Goal: Task Accomplishment & Management: Manage account settings

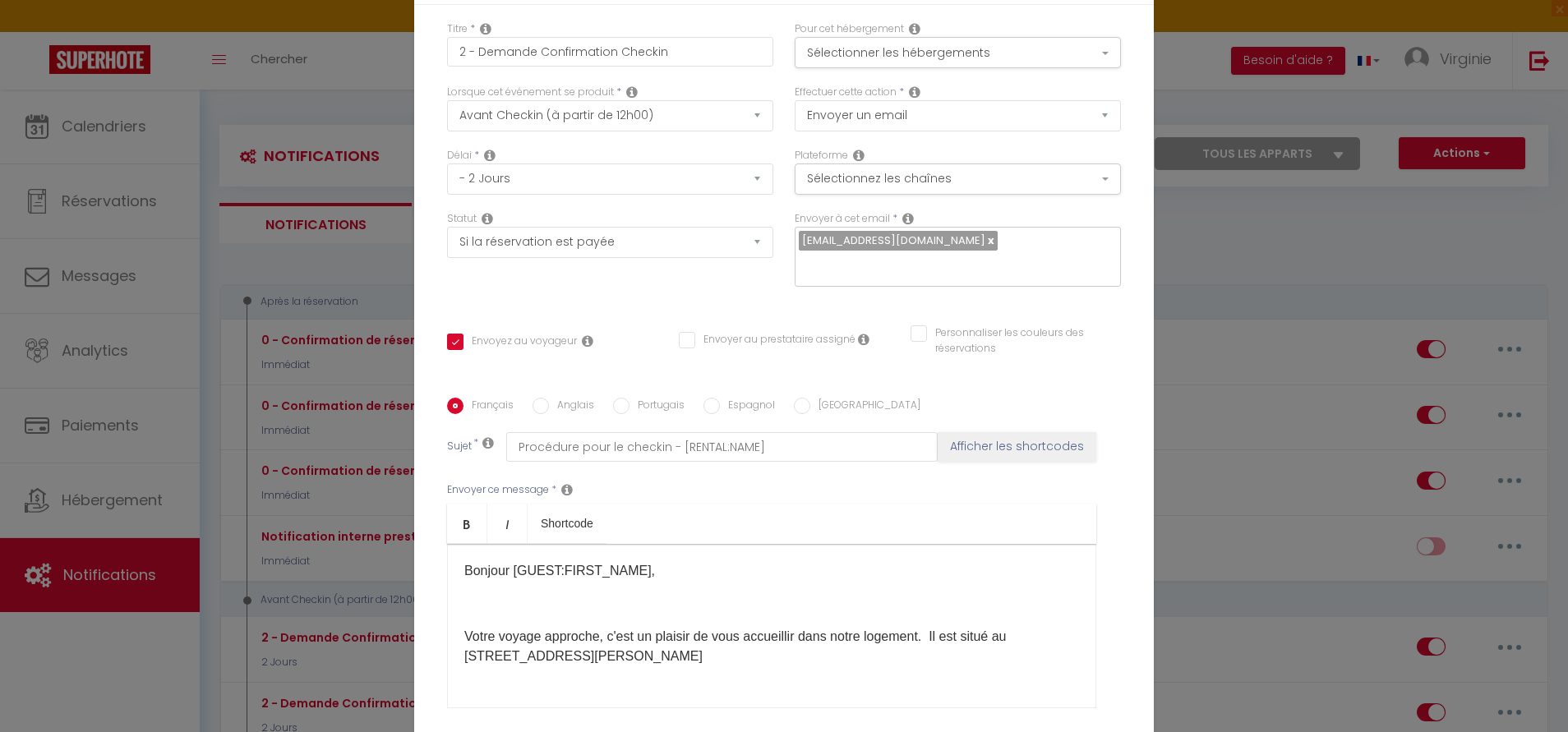
select select "2"
select select "2 Jours"
select select "if_booking_is_paid"
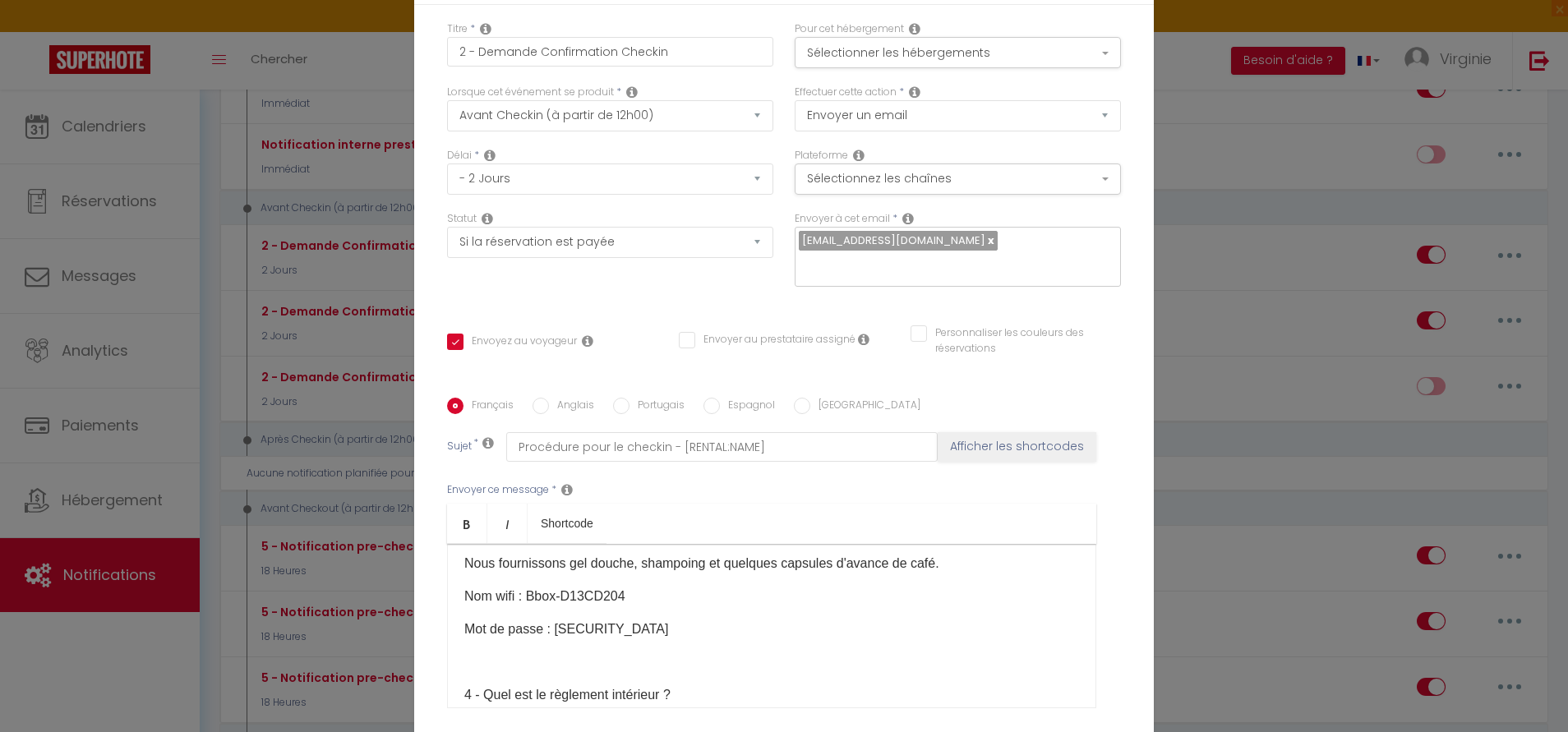
scroll to position [150, 0]
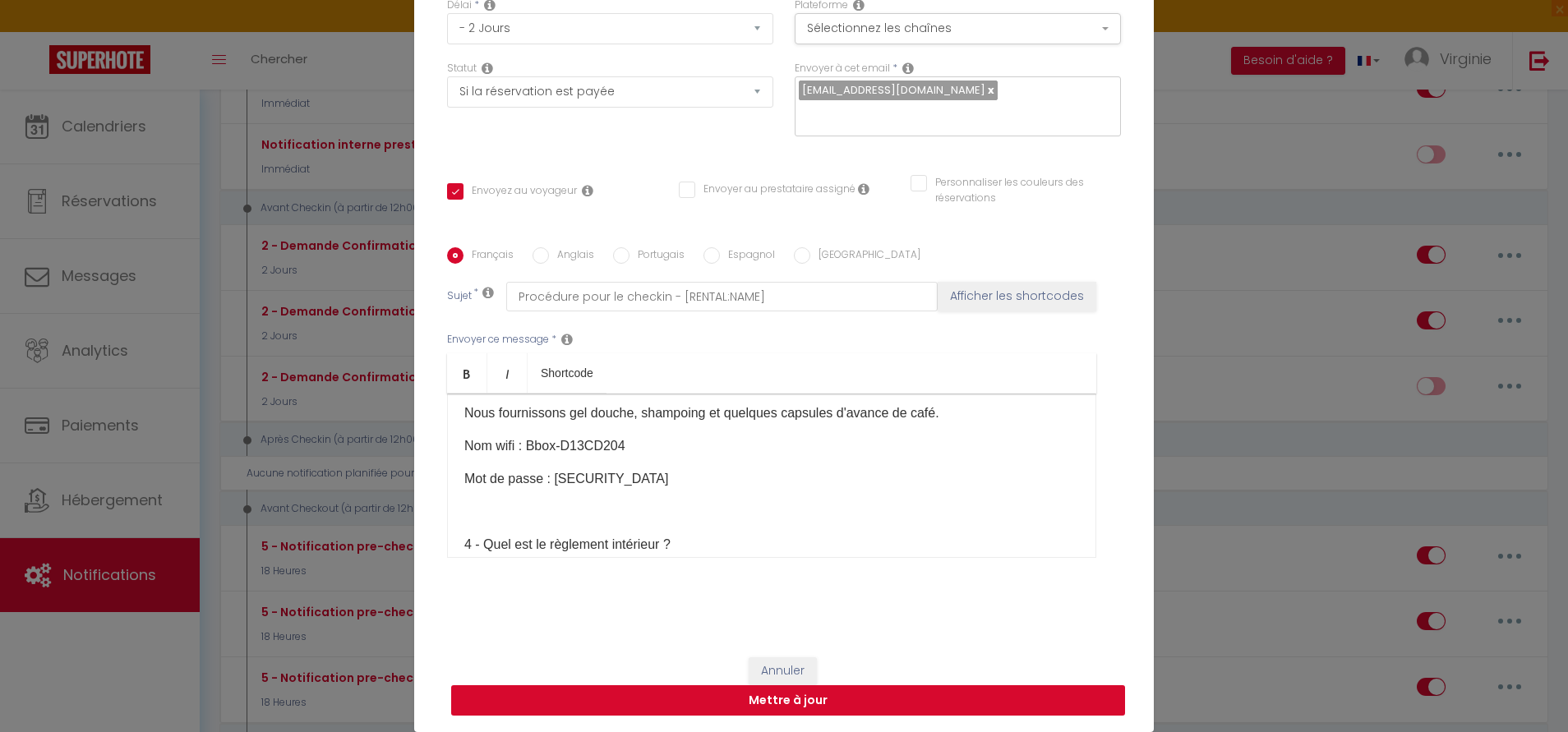
click at [811, 705] on button "Mettre à jour" at bounding box center [788, 700] width 673 height 32
checkbox input "true"
checkbox input "false"
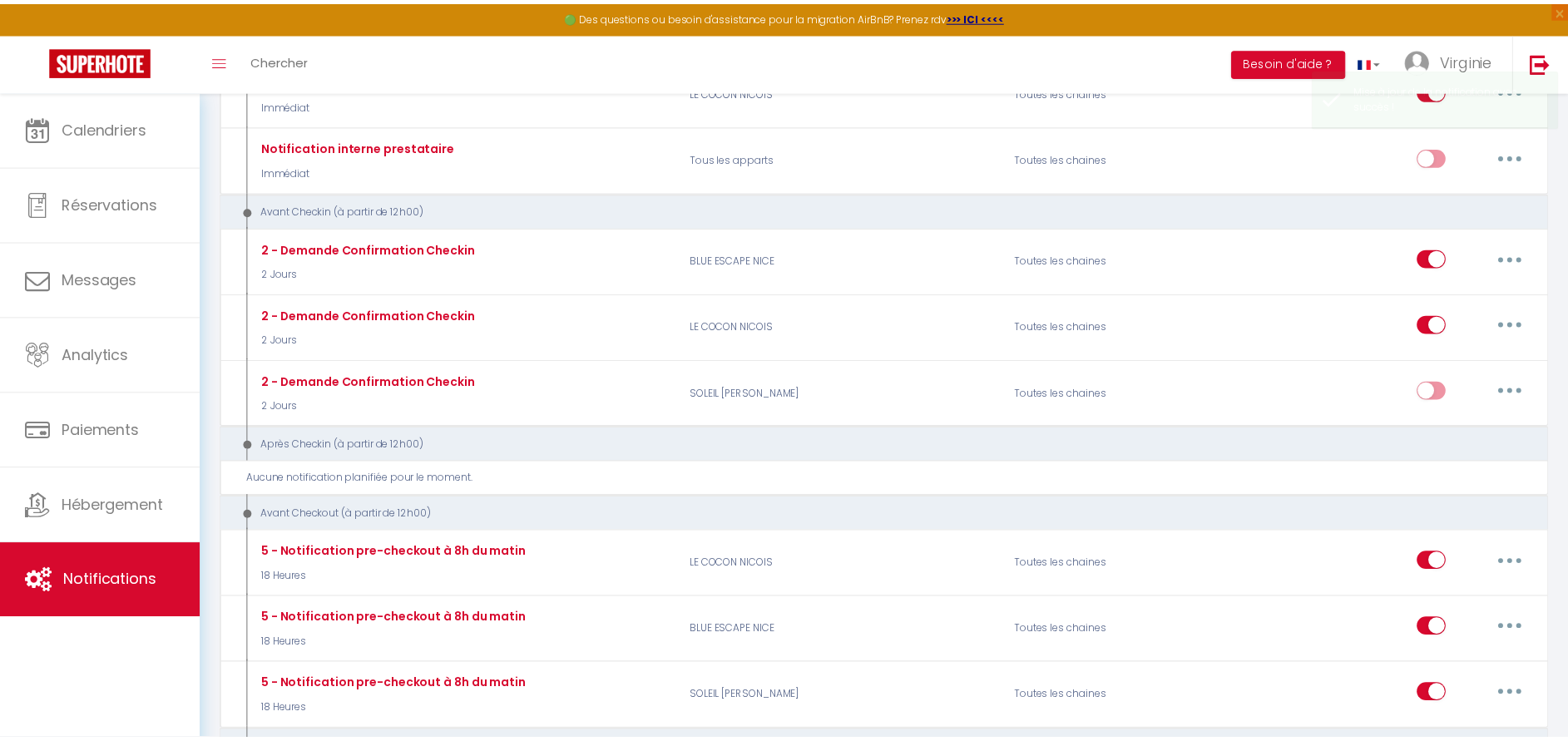
scroll to position [0, 0]
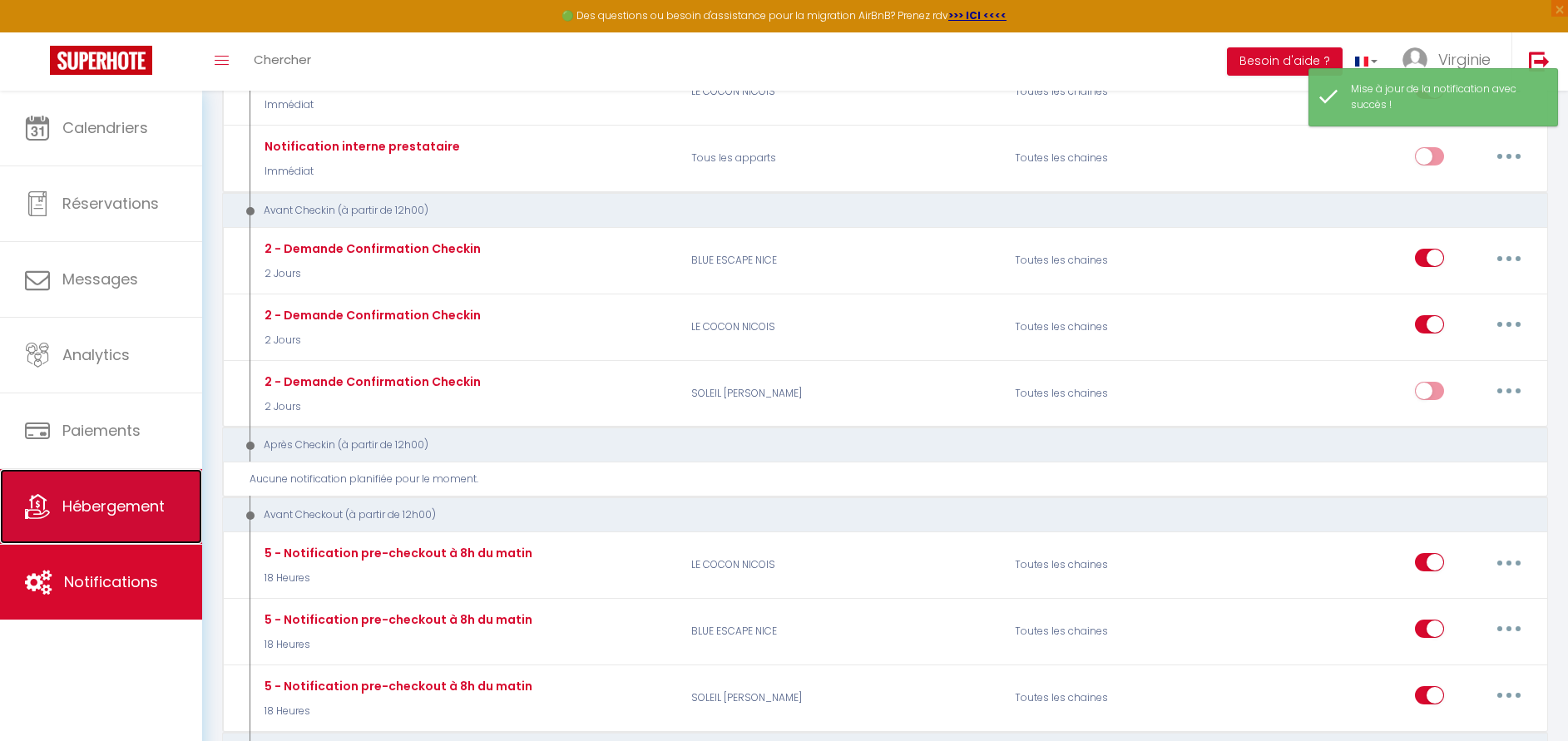
click at [147, 512] on span "Hébergement" at bounding box center [114, 505] width 103 height 21
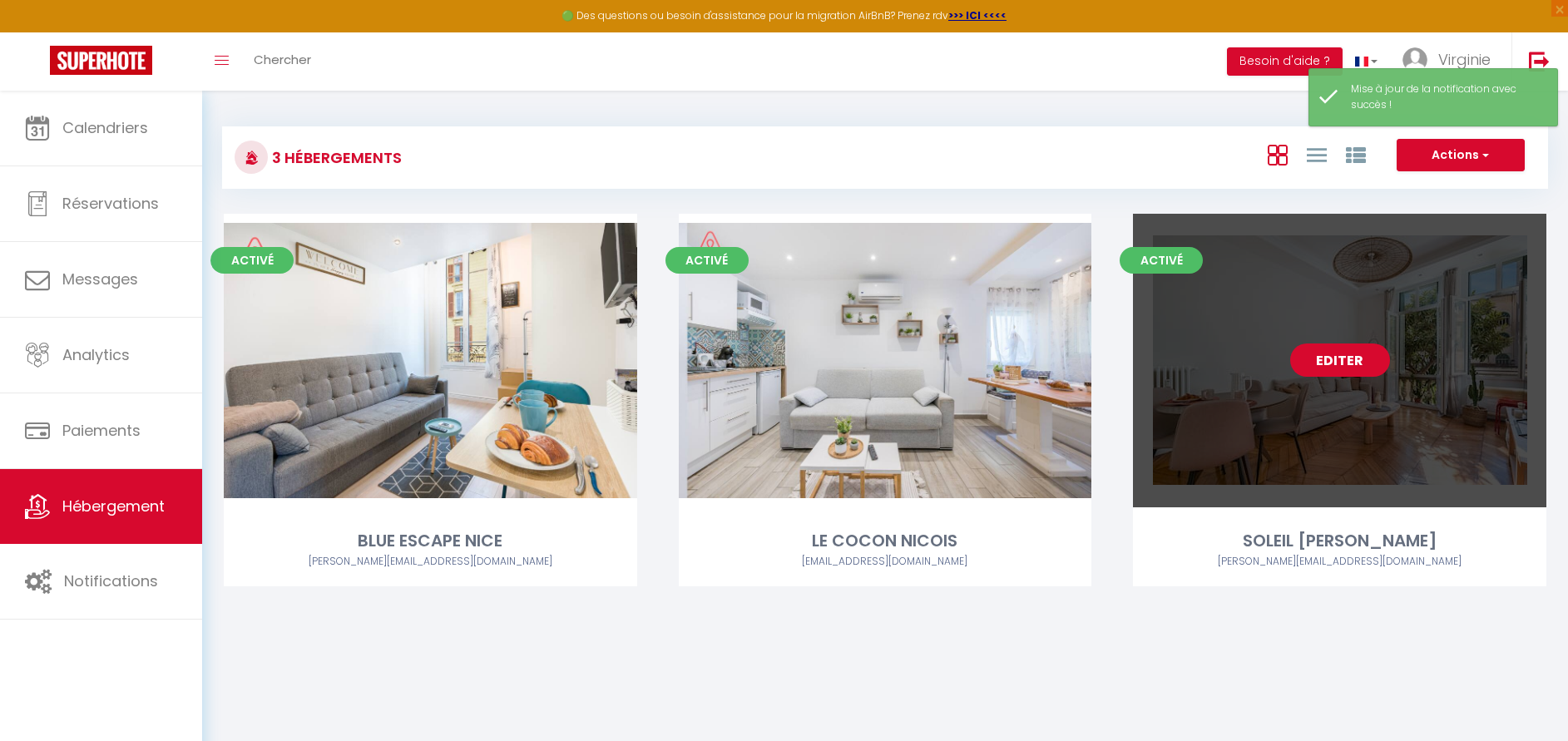
click at [1351, 363] on link "Editer" at bounding box center [1340, 360] width 100 height 34
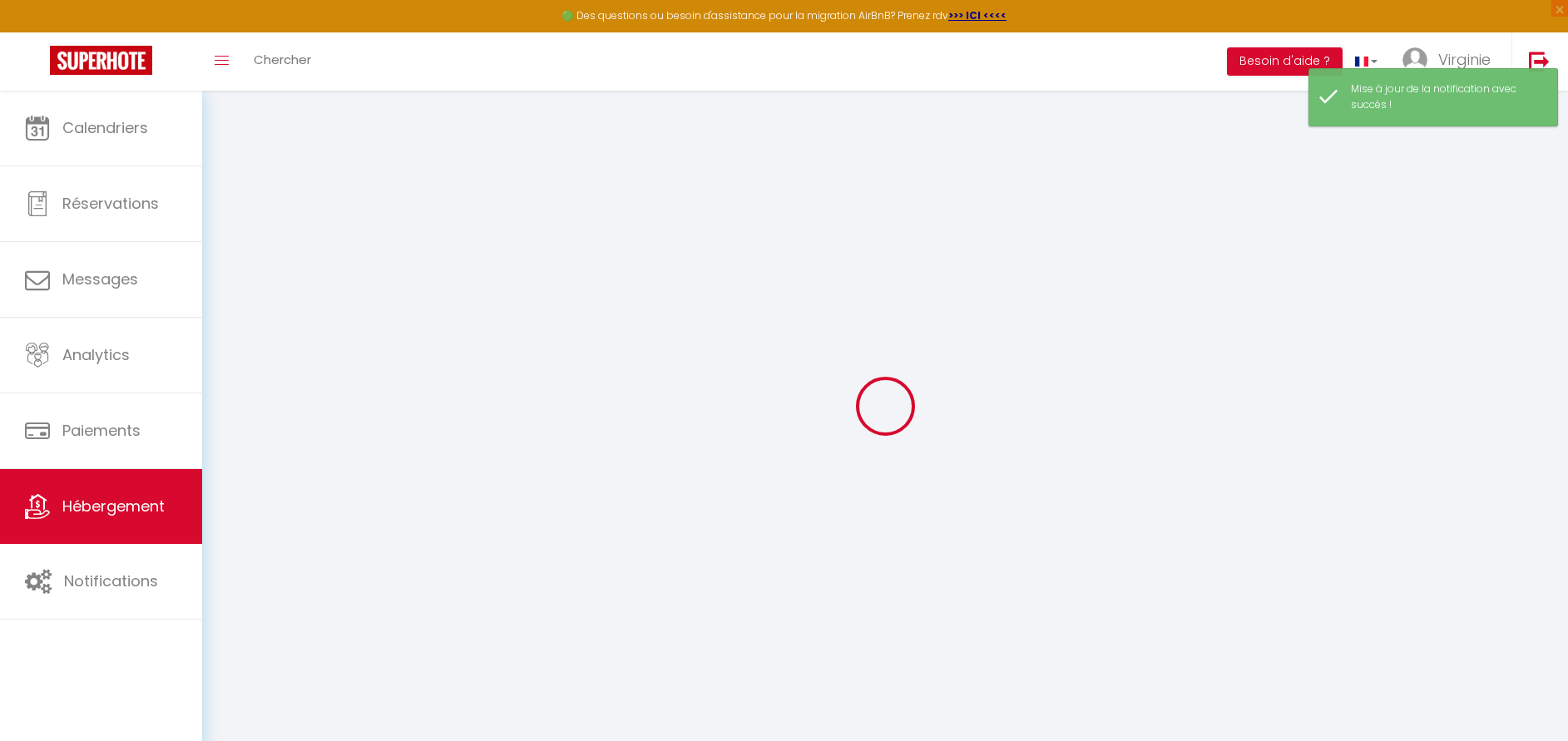
select select
checkbox input "false"
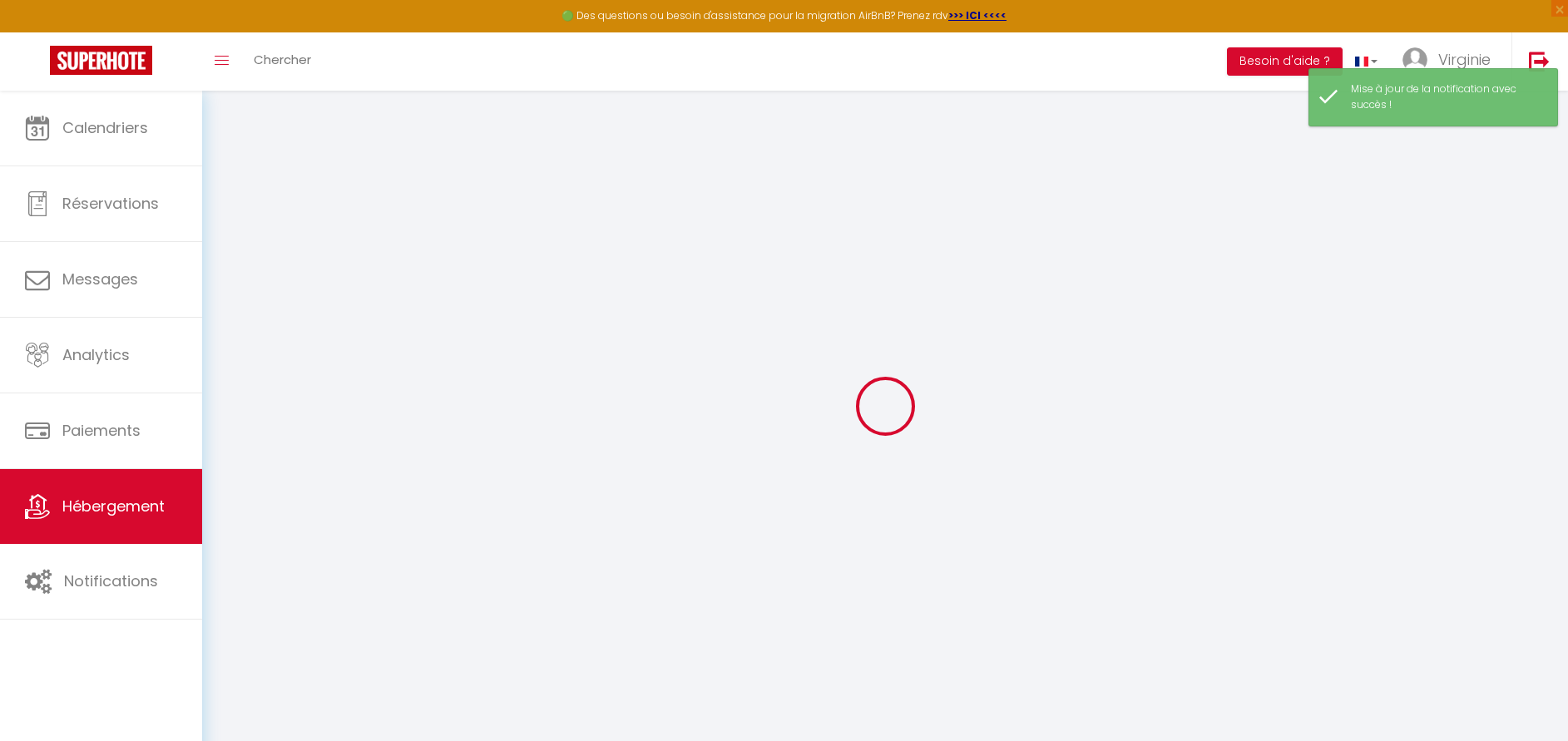
select select
checkbox input "false"
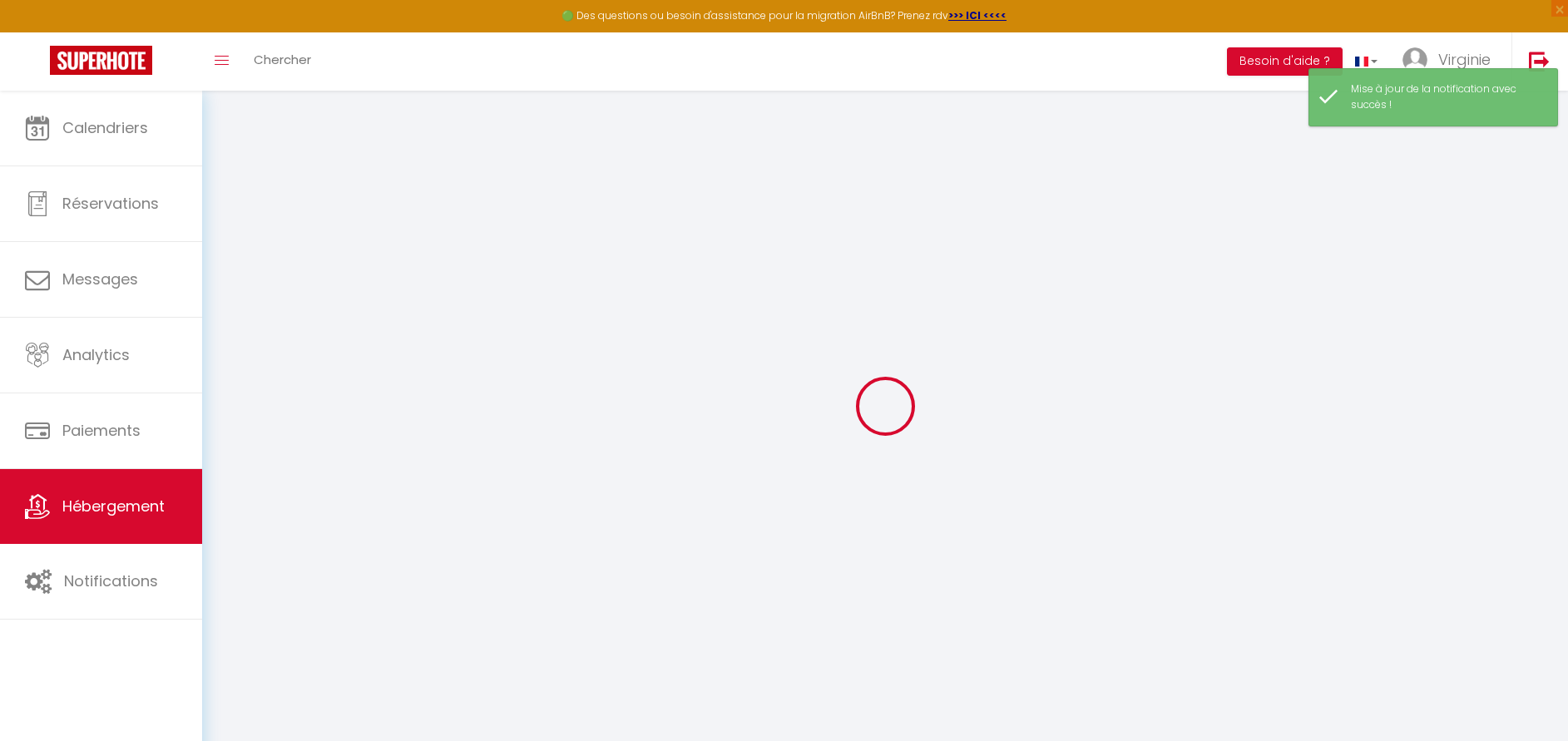
select select "16:00"
select select "23:45"
select select "11:00"
select select "30"
select select "120"
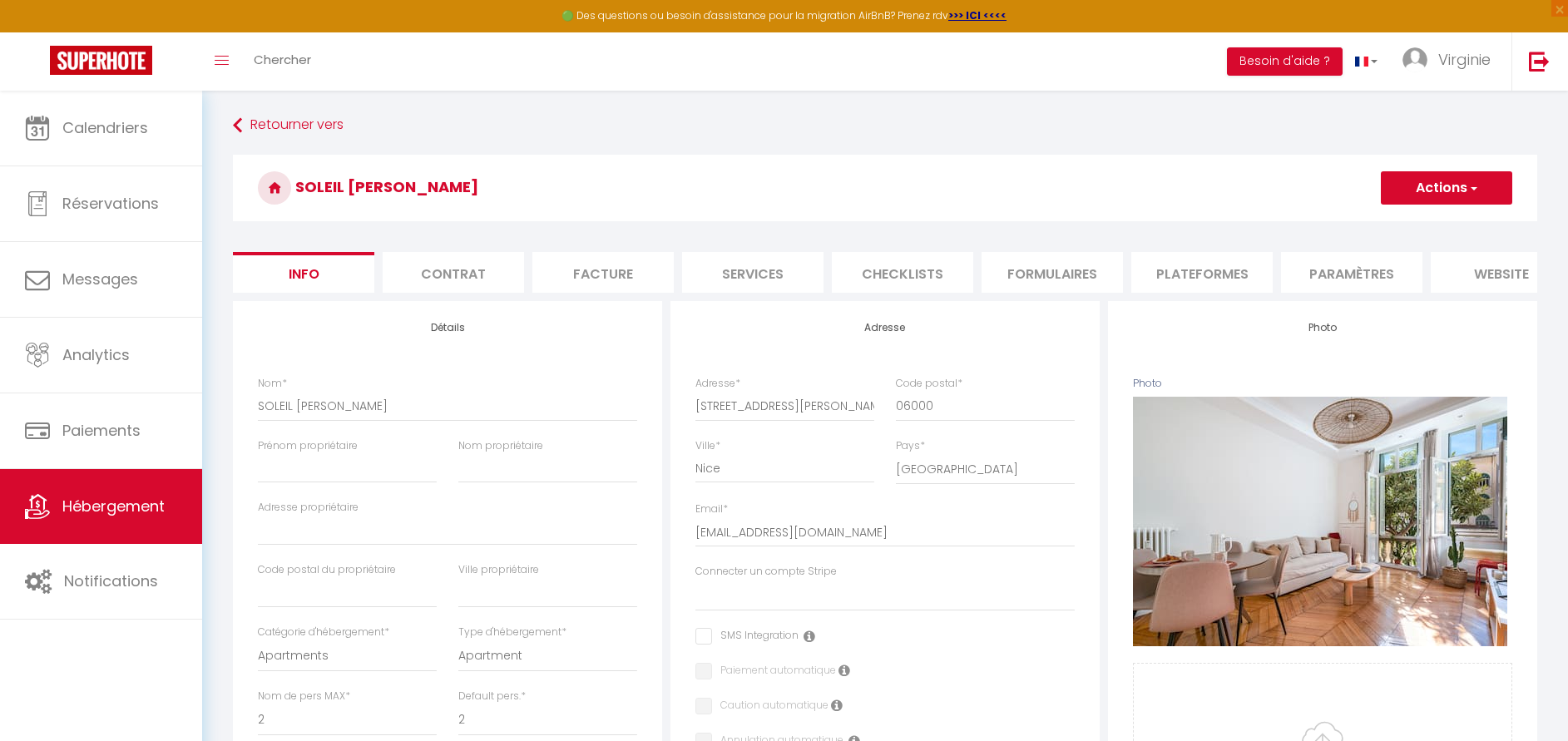
click at [1362, 262] on li "Paramètres" at bounding box center [1352, 272] width 141 height 40
select select
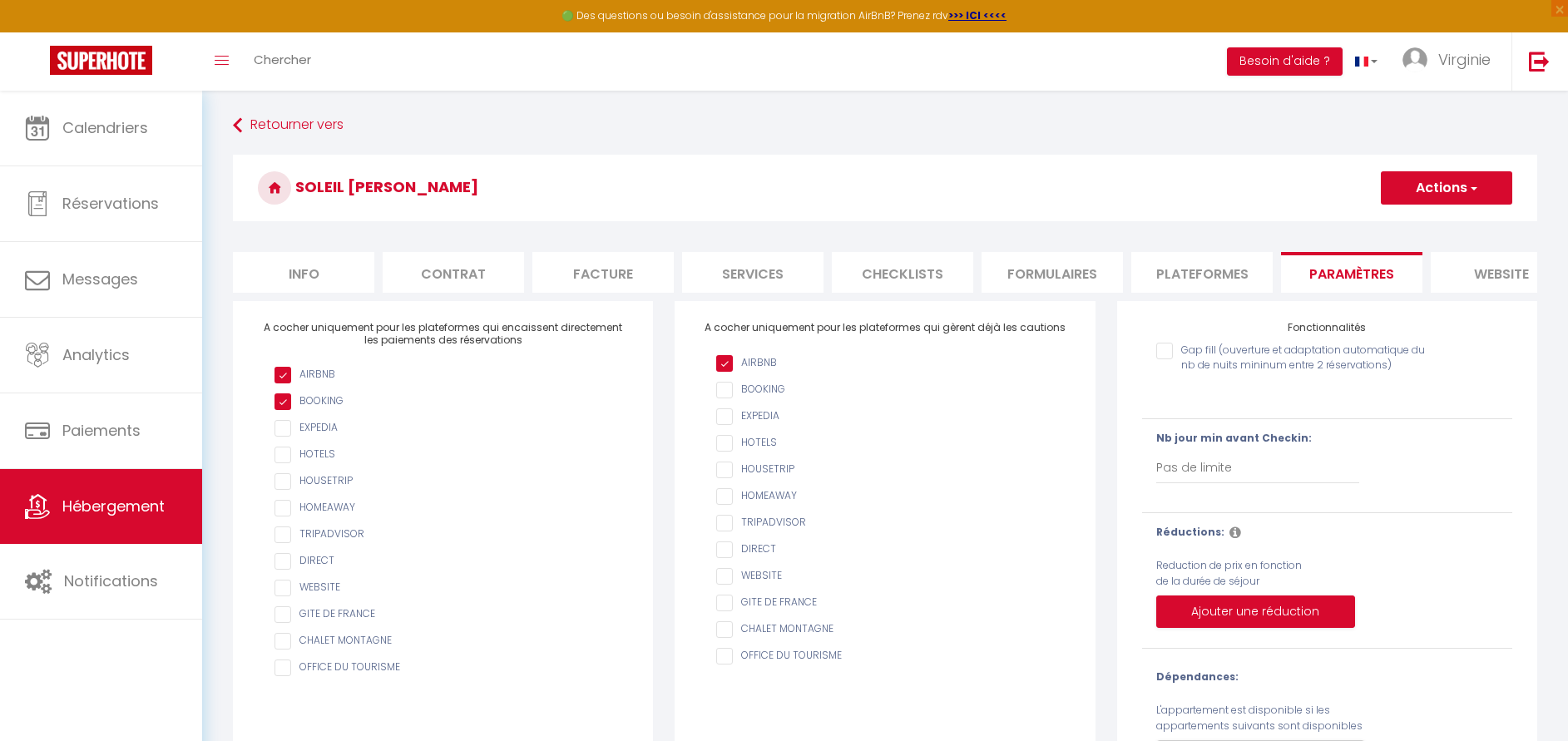
click at [1200, 270] on li "Plateformes" at bounding box center [1202, 272] width 141 height 40
select select
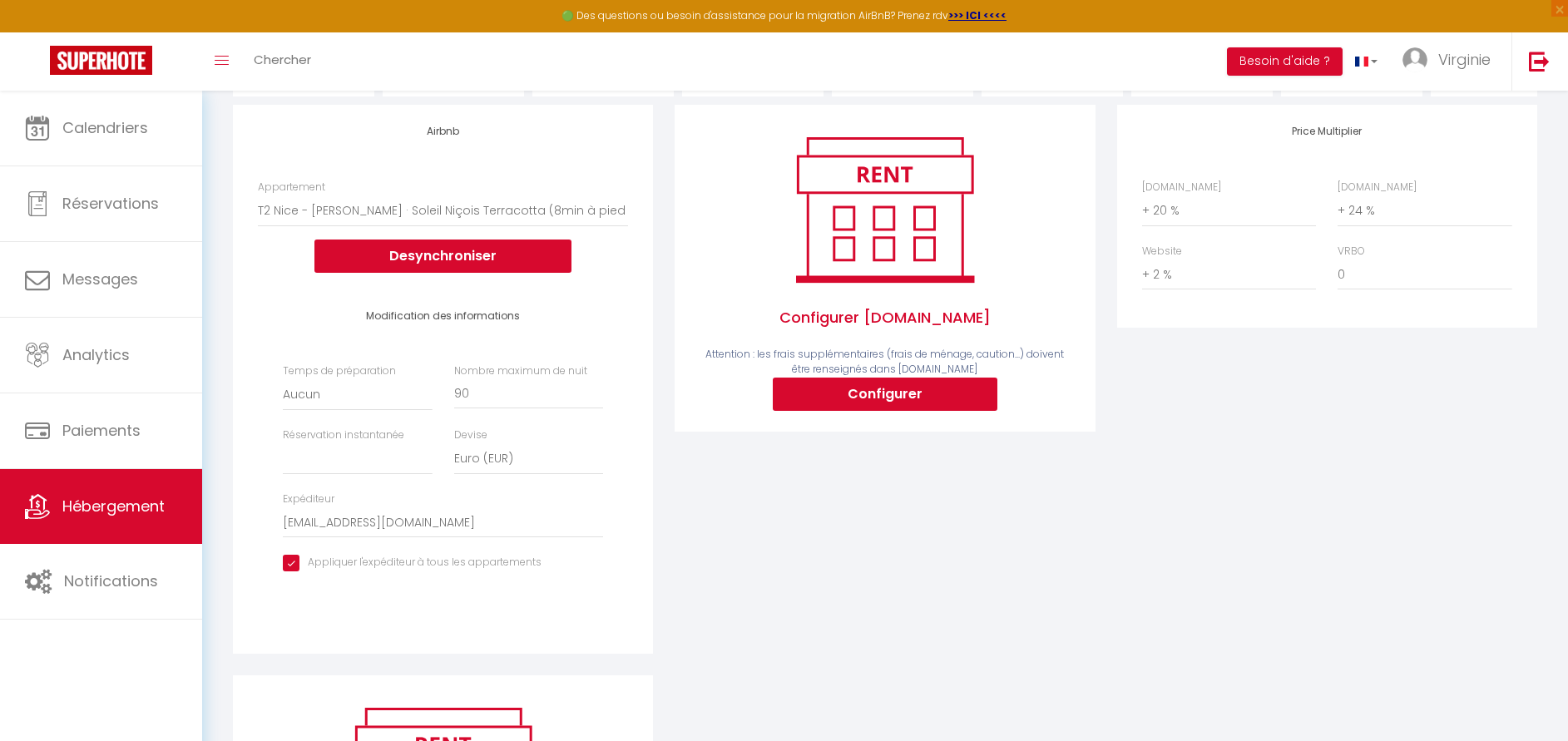
scroll to position [204, 0]
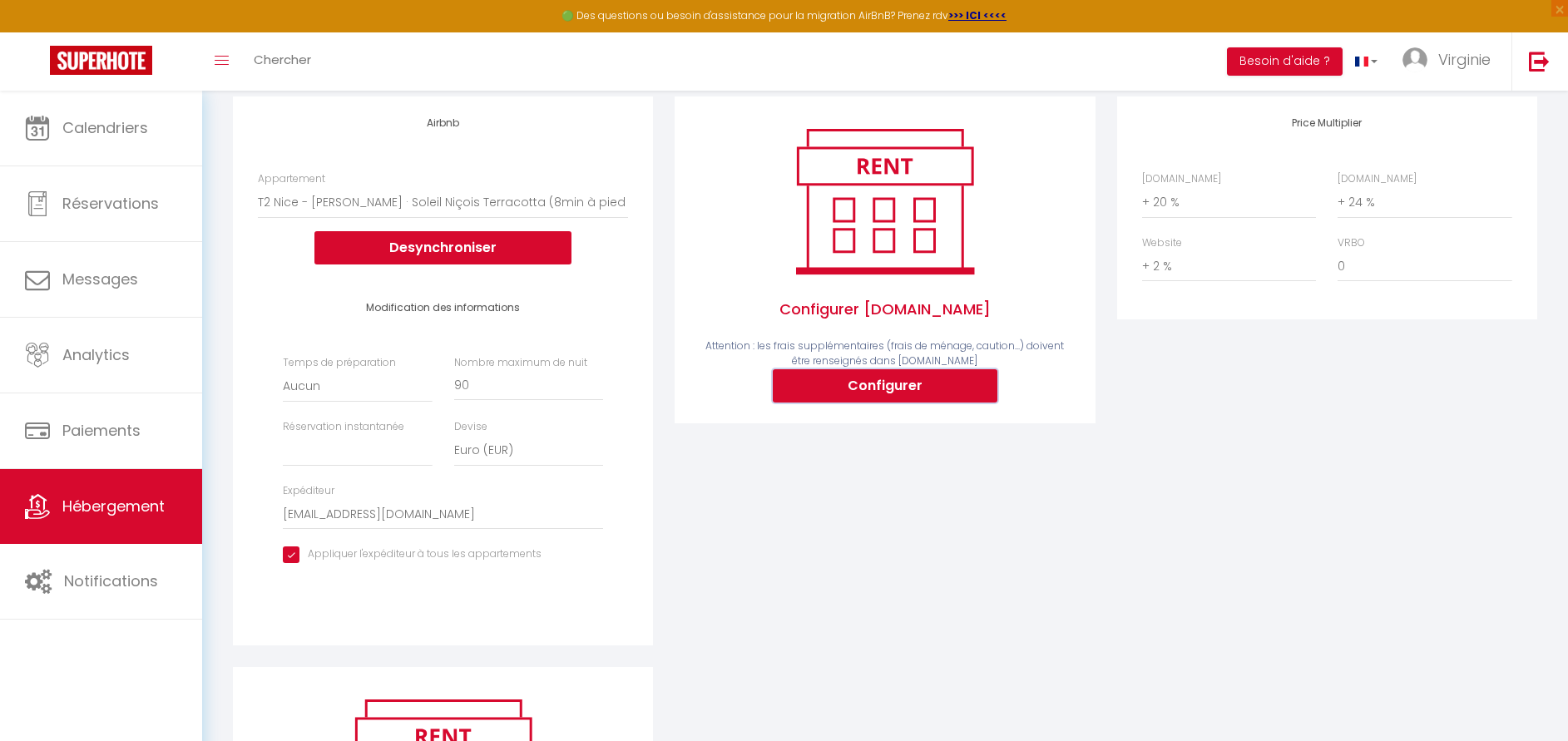
click at [886, 402] on button "Configurer" at bounding box center [885, 386] width 225 height 34
select select
type input "[EMAIL_ADDRESS][PERSON_NAME][DOMAIN_NAME]"
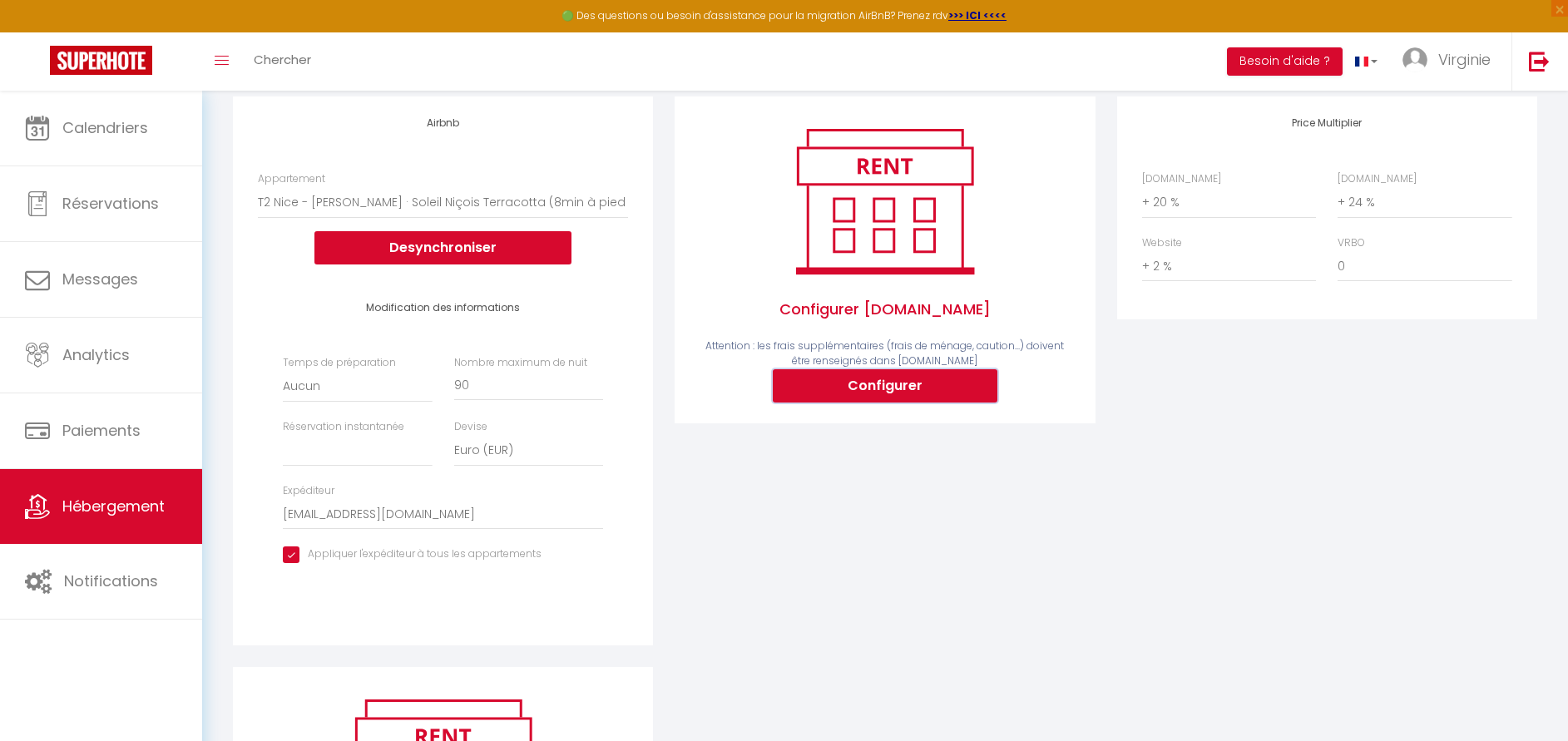
type input "[EMAIL_ADDRESS][DOMAIN_NAME]"
select select
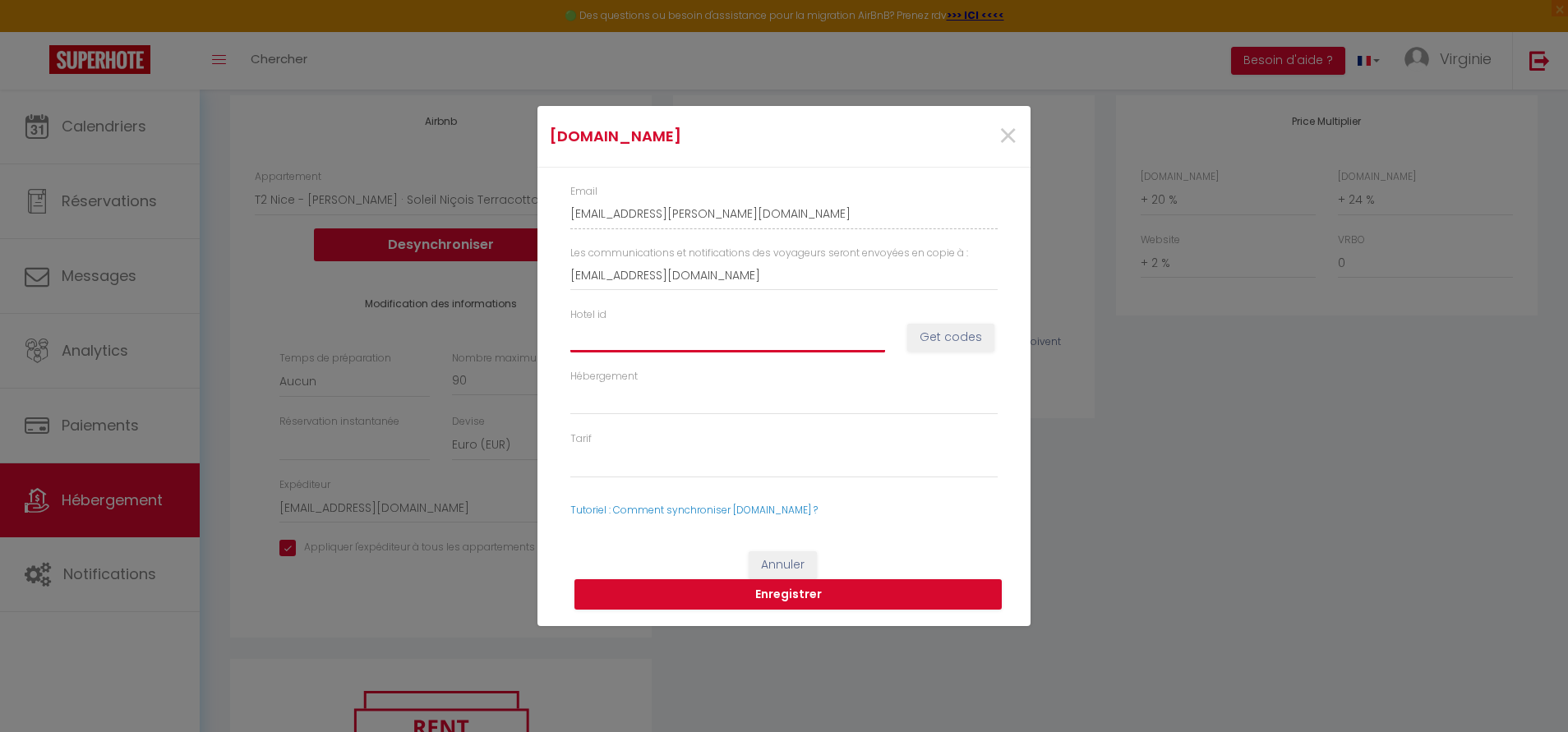
click at [609, 327] on input "Hotel id" at bounding box center [727, 337] width 315 height 30
type input "1"
select select
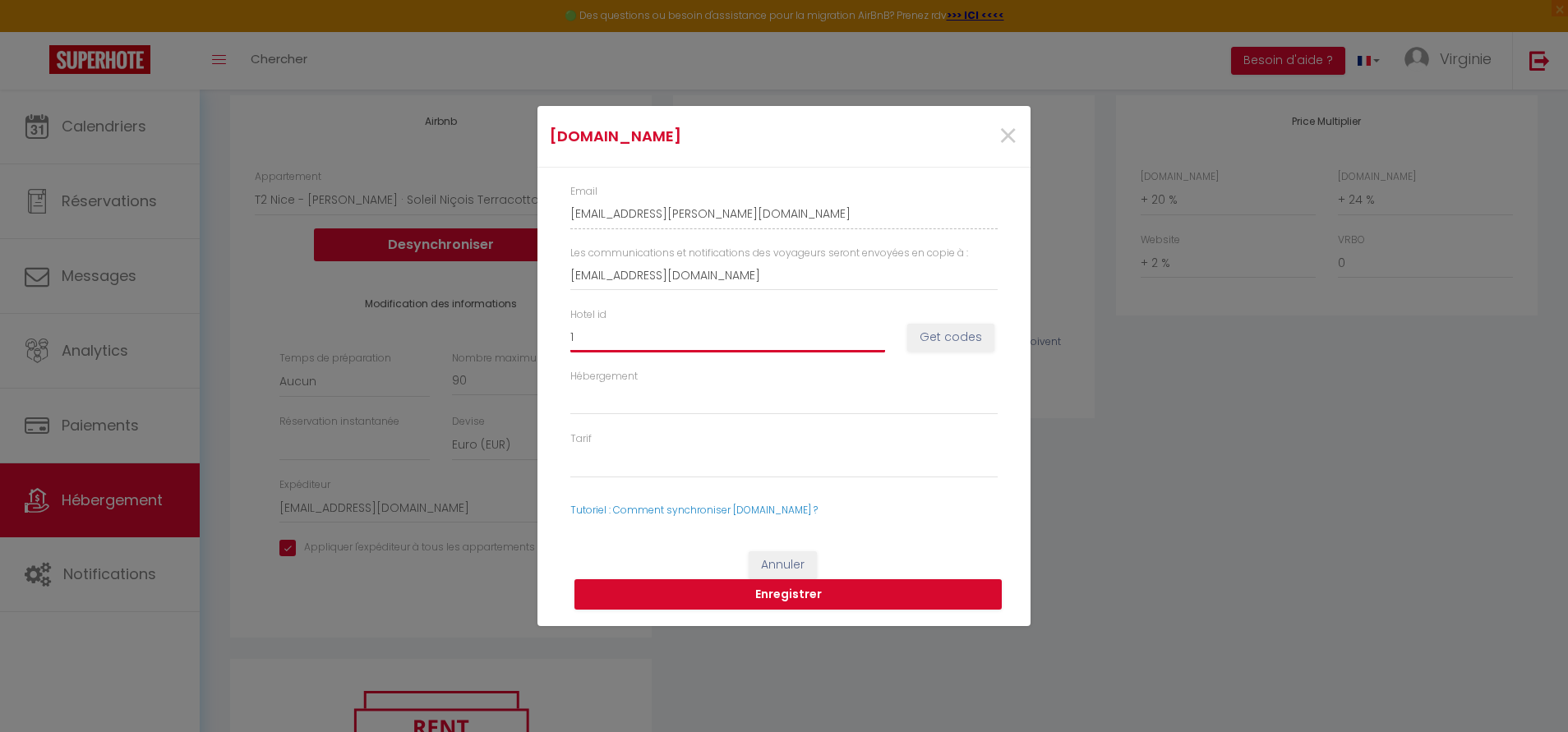
type input "15"
select select
type input "150"
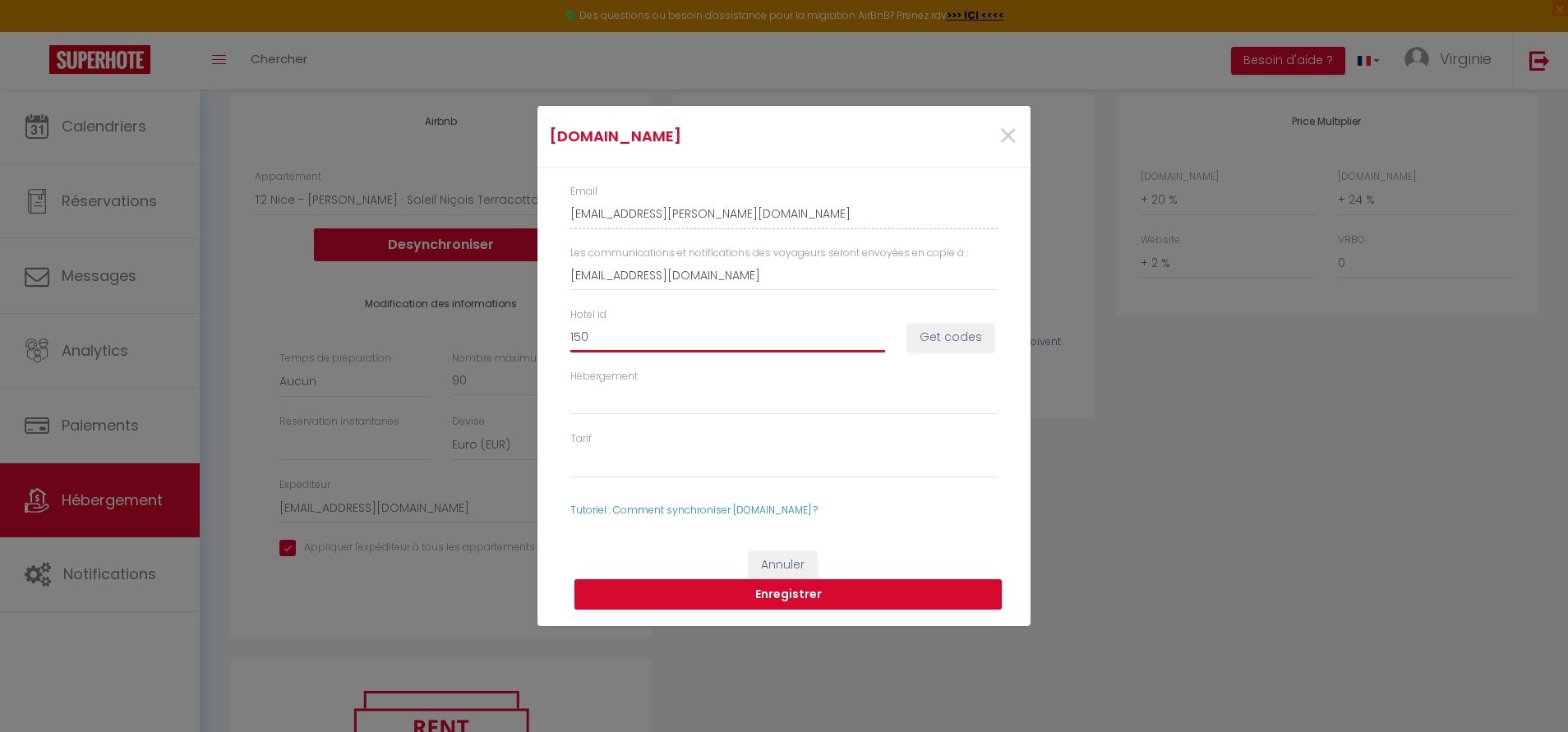
select select
type input "1508"
select select
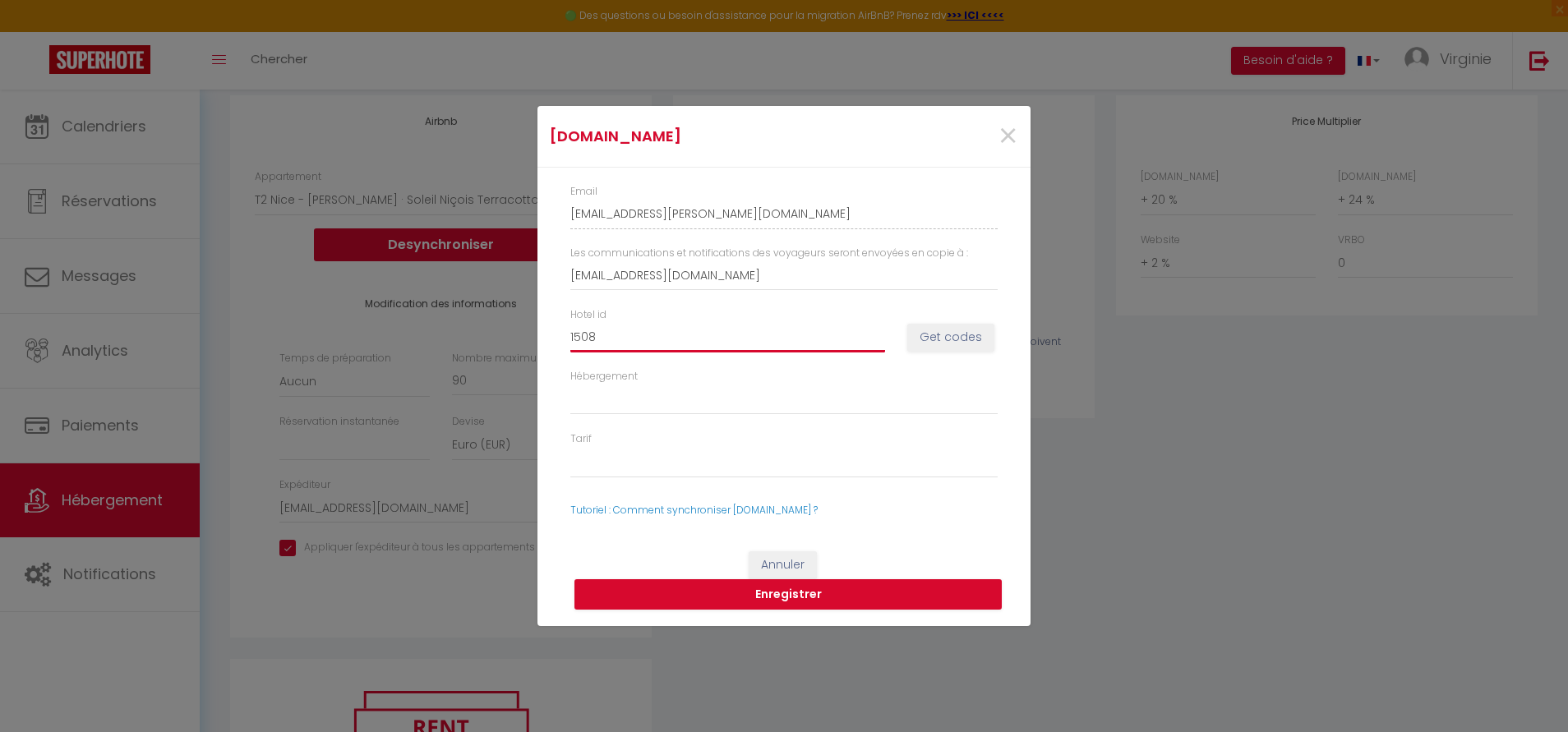
select select
type input "150"
select select
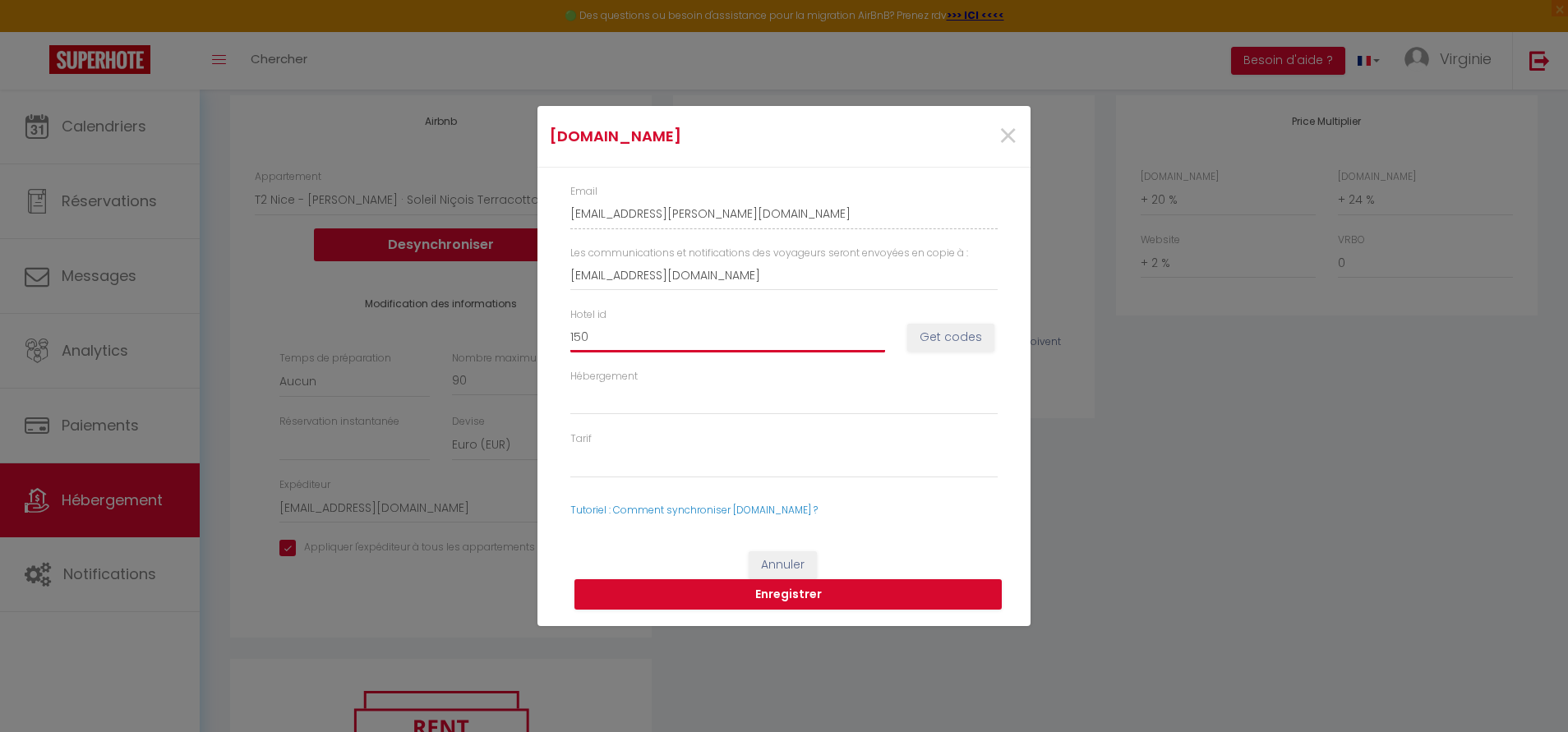
select select
type input "1507"
select select
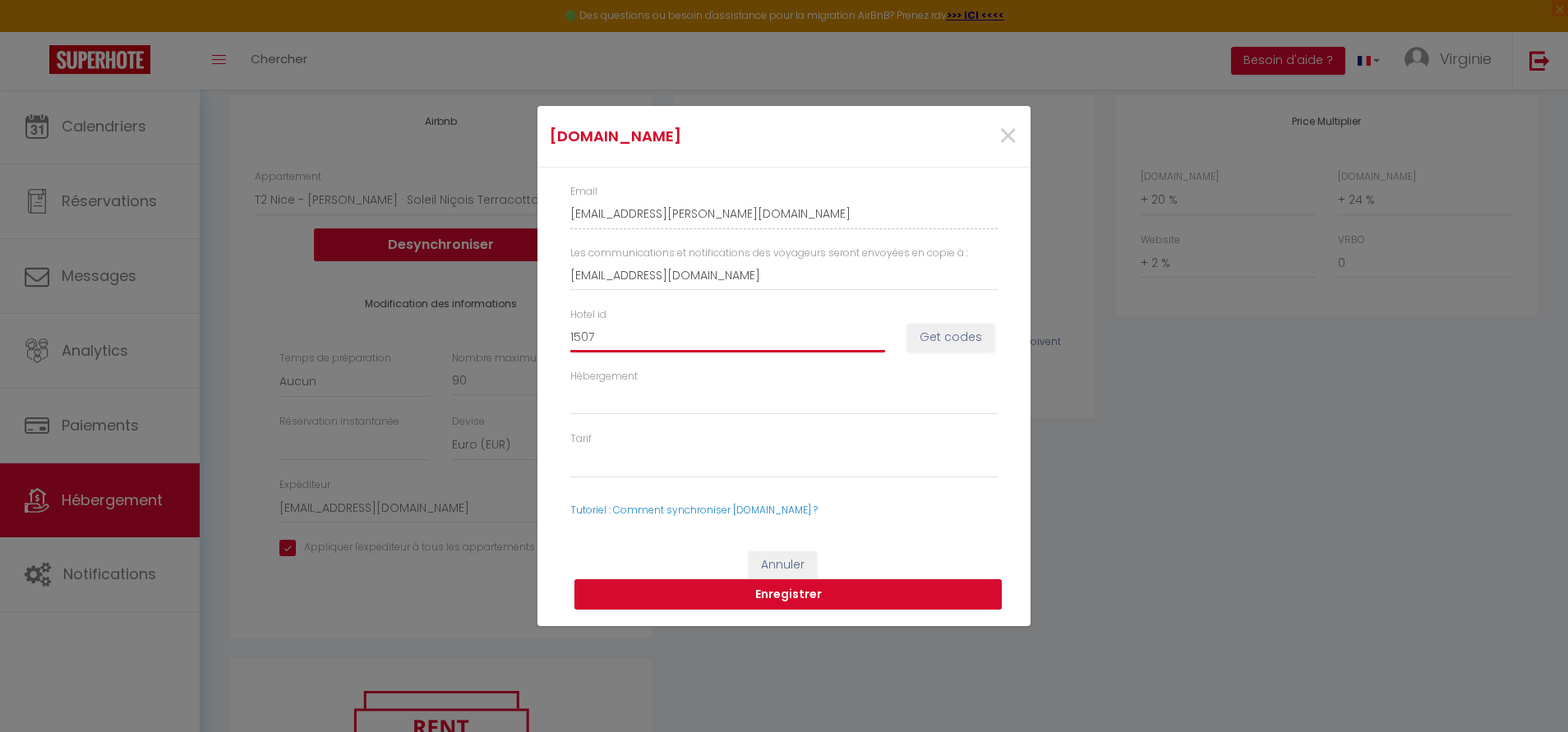
type input "15078"
select select
type input "150782"
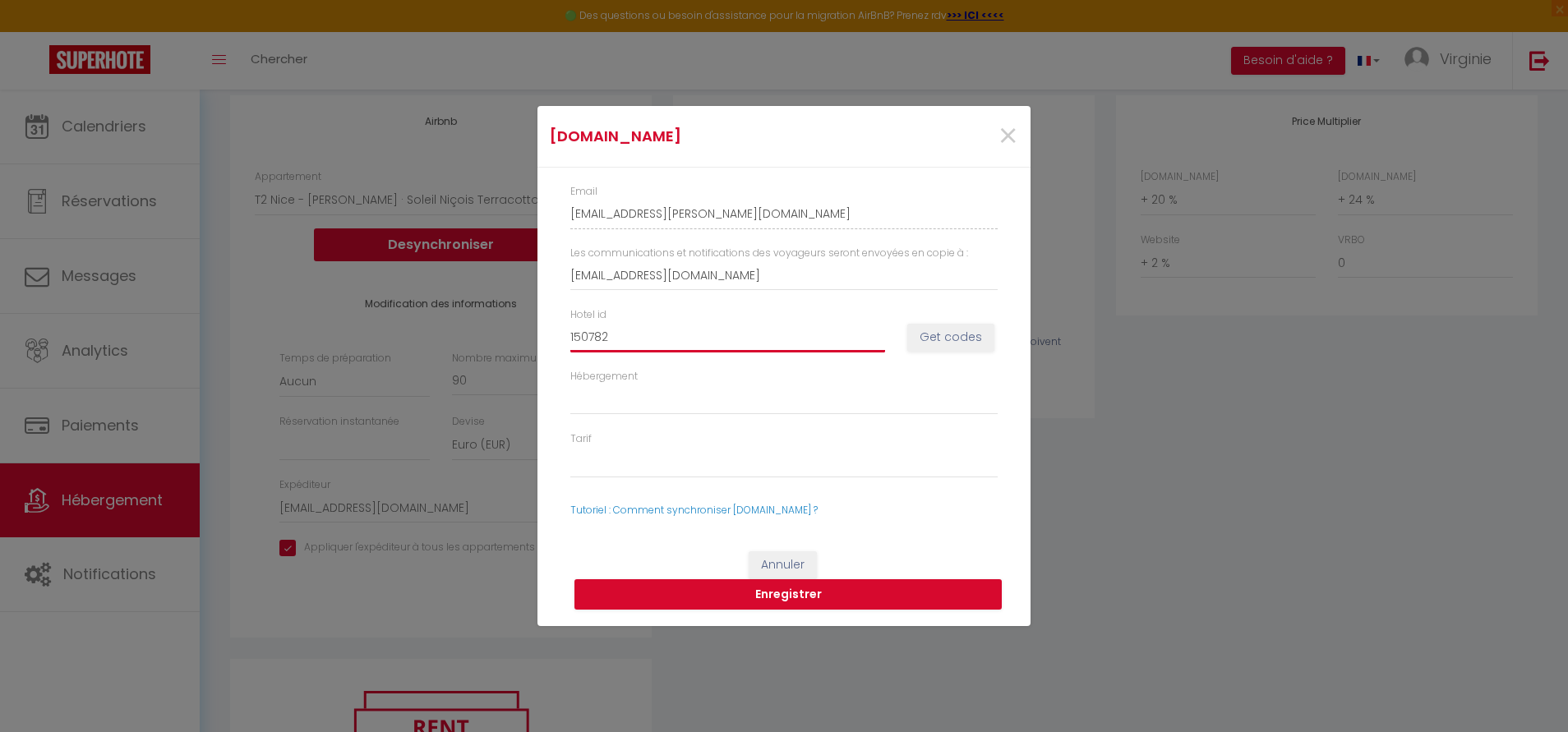
select select
type input "1507828"
select select
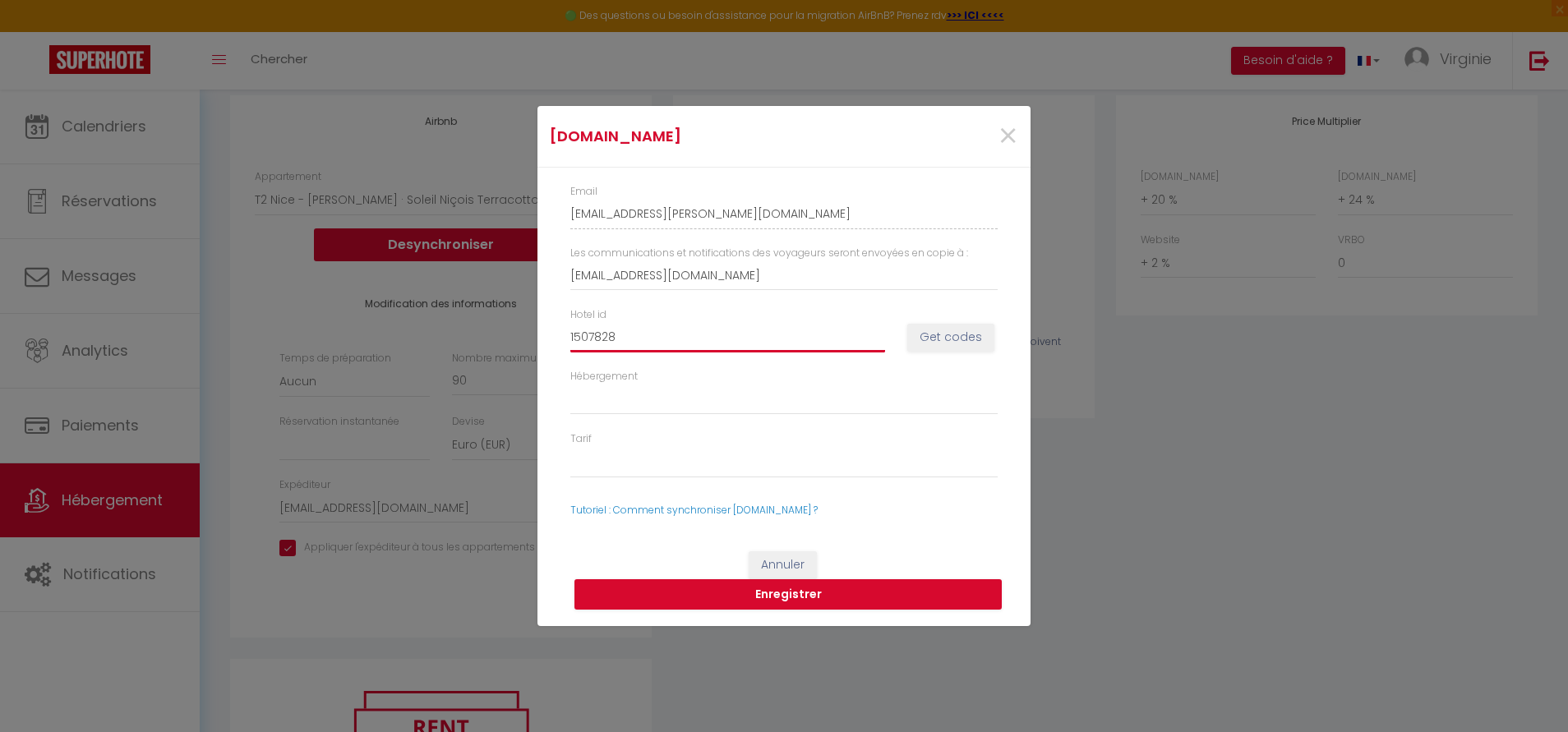
select select
type input "15078286"
select select
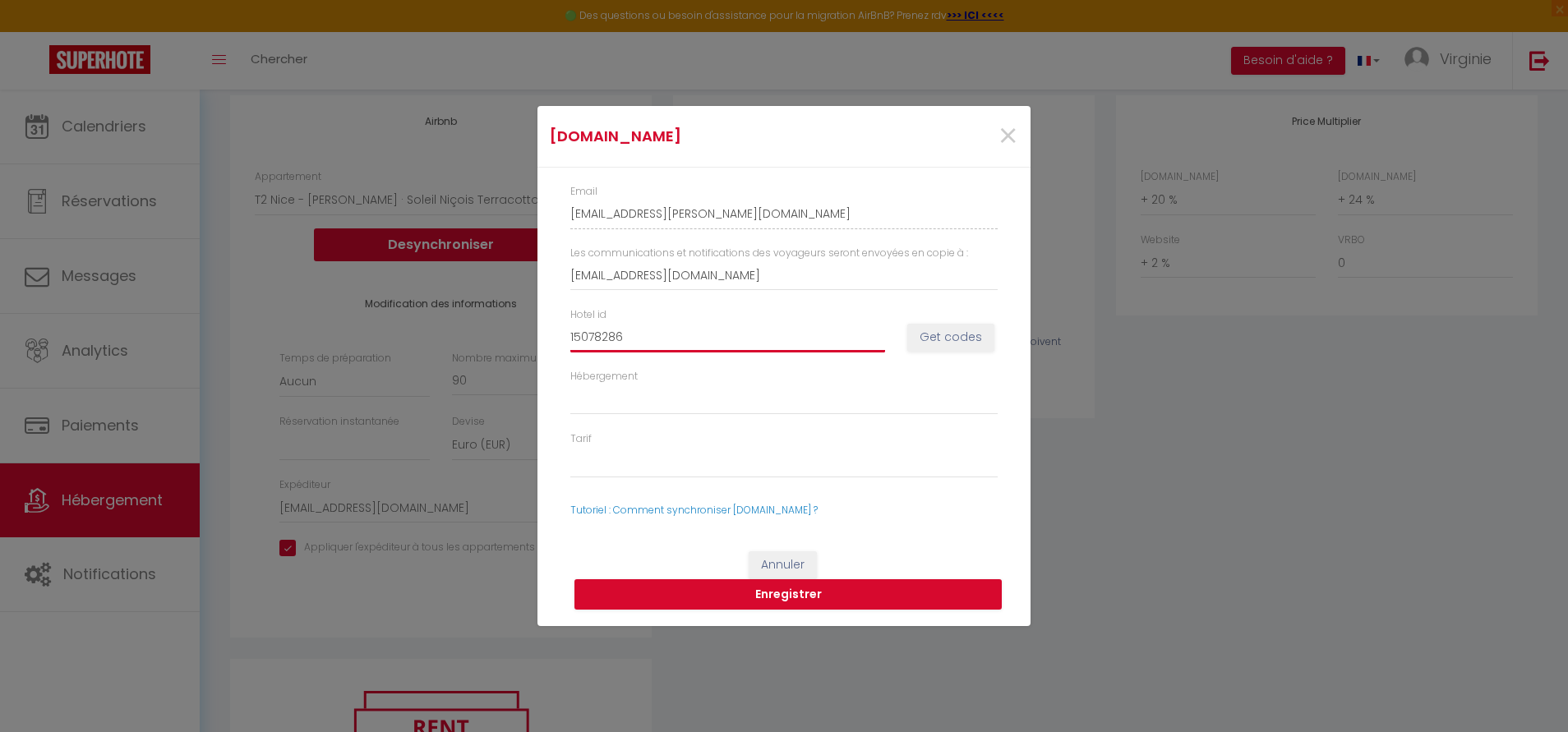
select select
type input "15078286"
click at [969, 341] on button "Get codes" at bounding box center [950, 337] width 87 height 28
select select
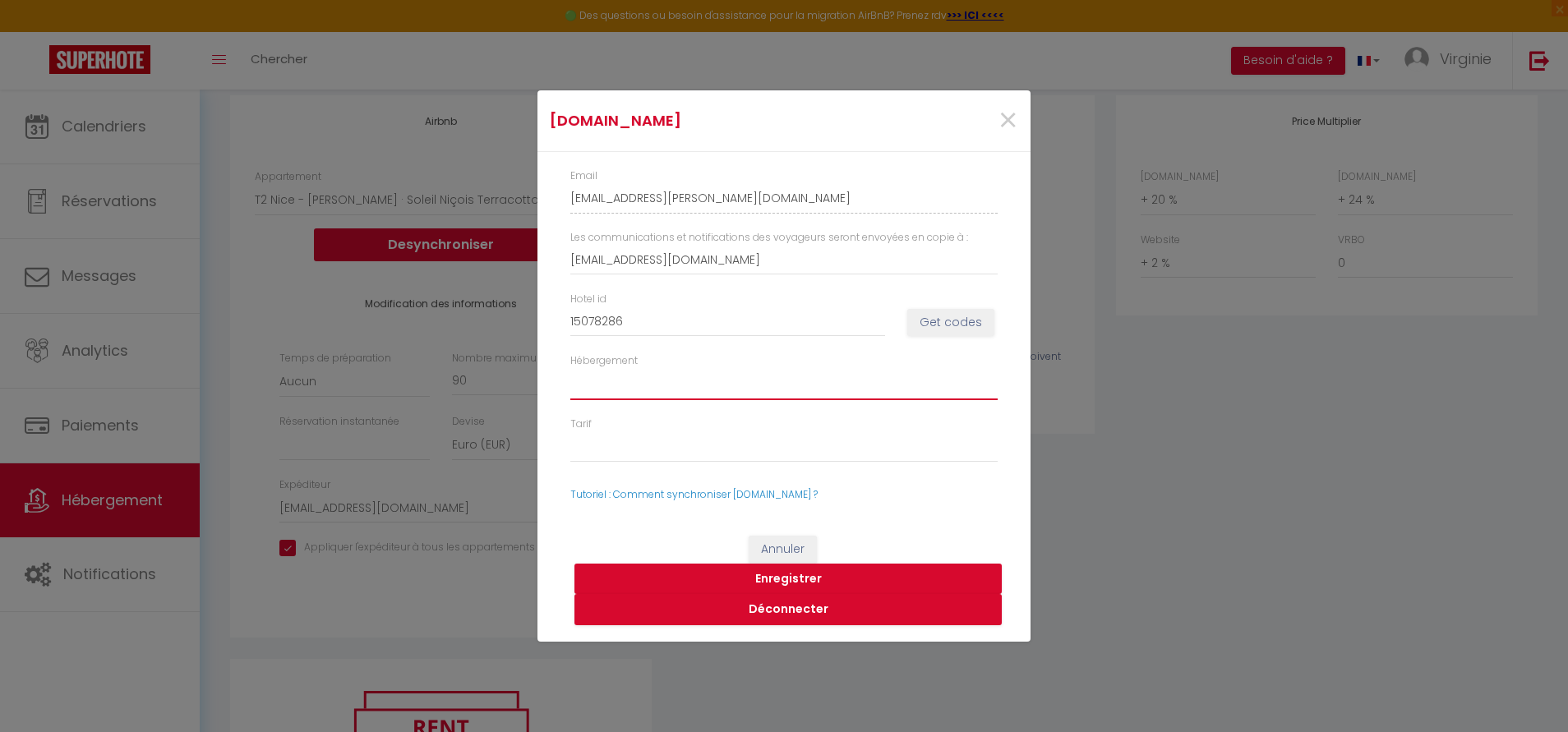
click at [790, 385] on select "1507828601 - Room #1507828601" at bounding box center [784, 385] width 427 height 32
click at [770, 456] on select "58973914 - Standard Rate 58973915 - Non-refundable Rate-One-Bedroom Apartment-1…" at bounding box center [784, 447] width 427 height 32
click at [778, 580] on button "Enregistrer" at bounding box center [788, 579] width 427 height 32
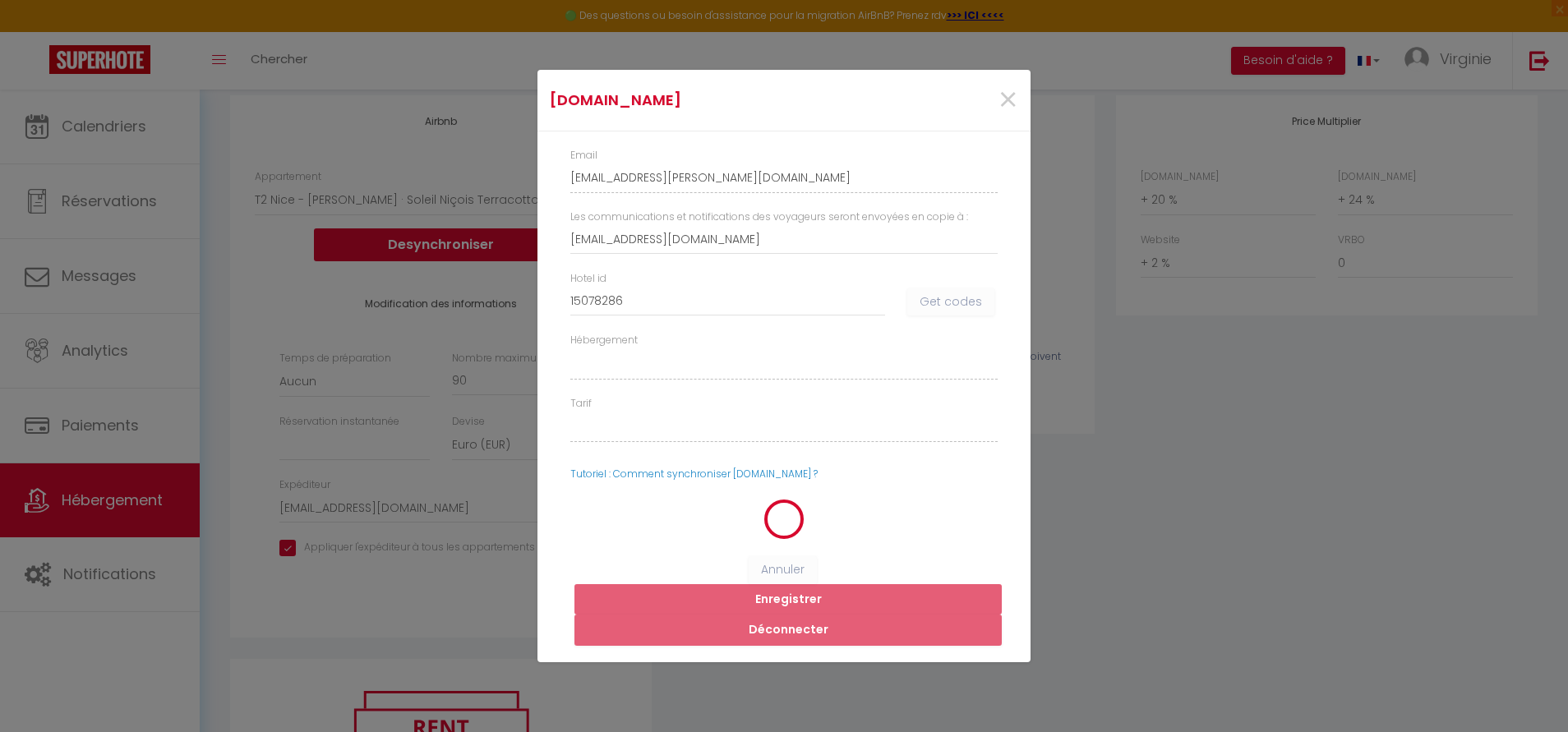
select select
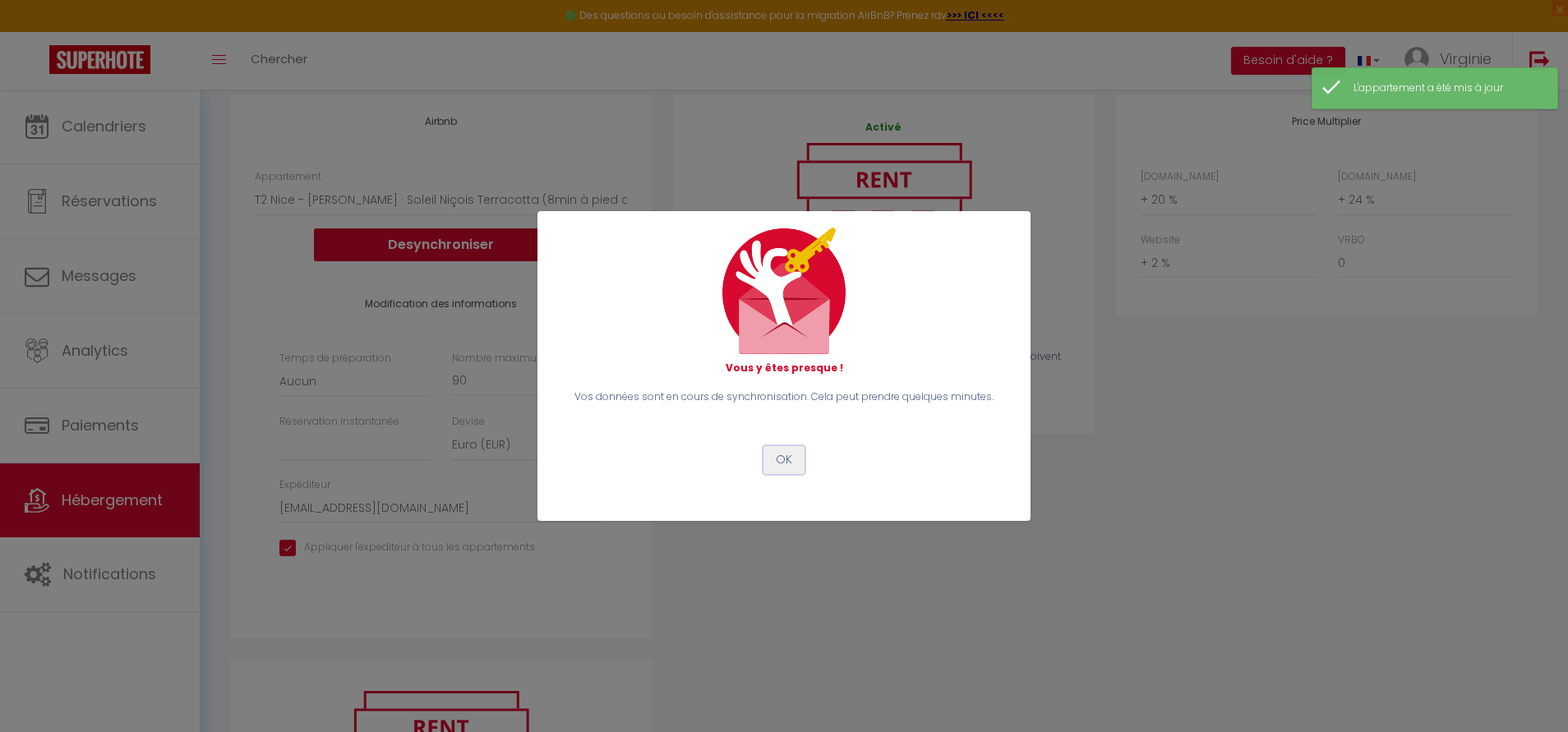
click at [796, 460] on button "OK" at bounding box center [783, 460] width 41 height 28
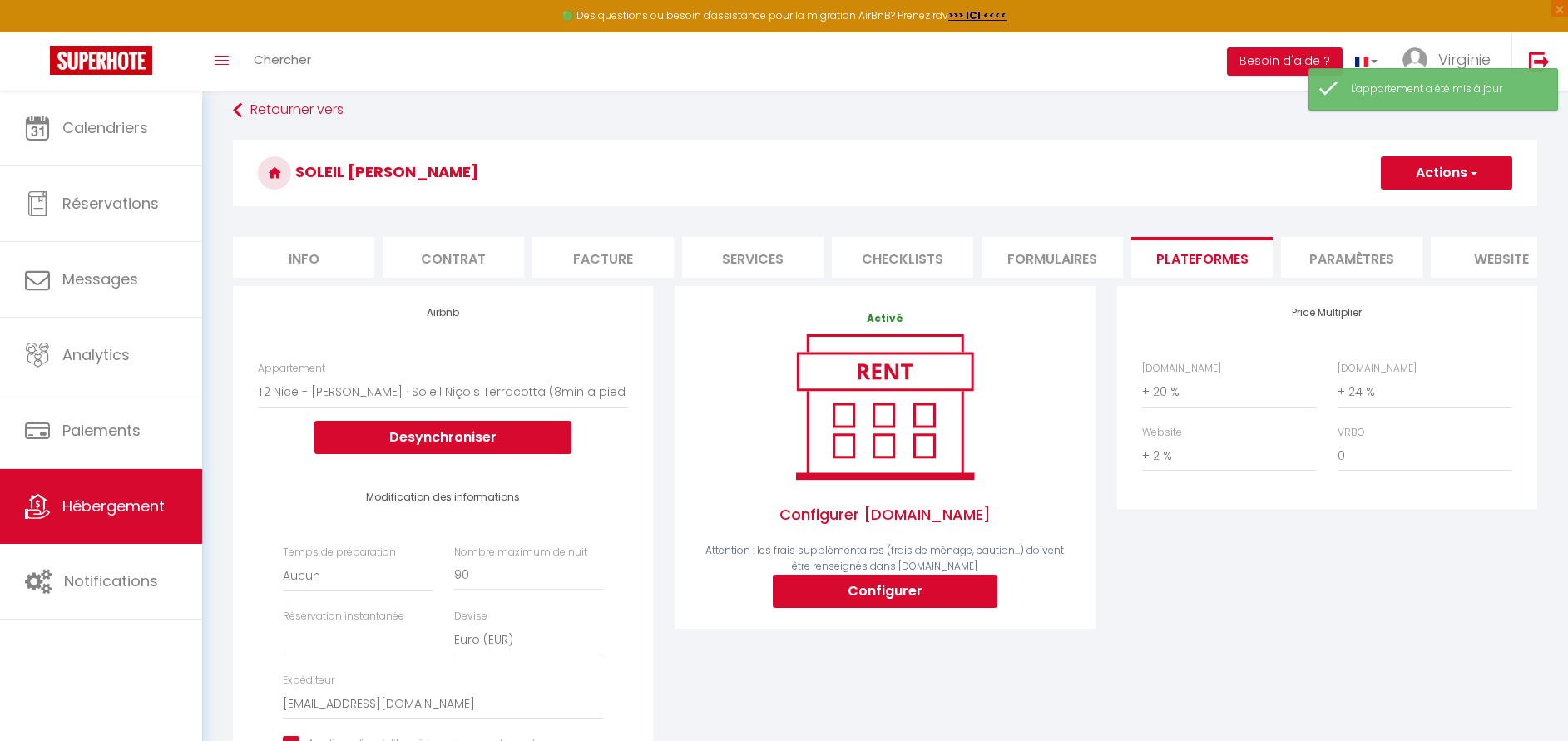
scroll to position [14, 0]
click at [1448, 178] on button "Actions" at bounding box center [1447, 174] width 131 height 34
click at [1421, 214] on link "Enregistrer" at bounding box center [1446, 210] width 131 height 22
select select
select select "EUR"
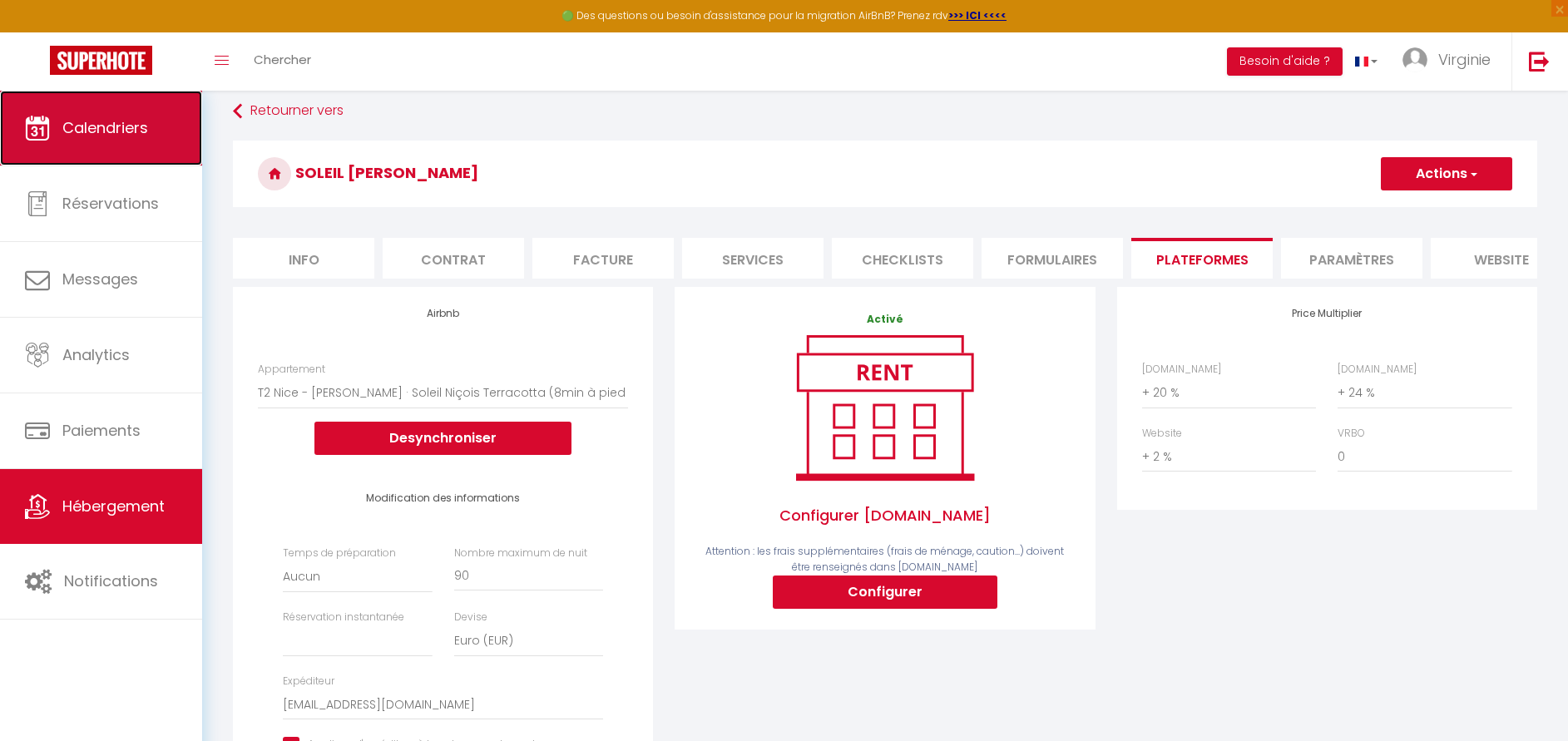
click at [131, 159] on link "Calendriers" at bounding box center [101, 128] width 202 height 75
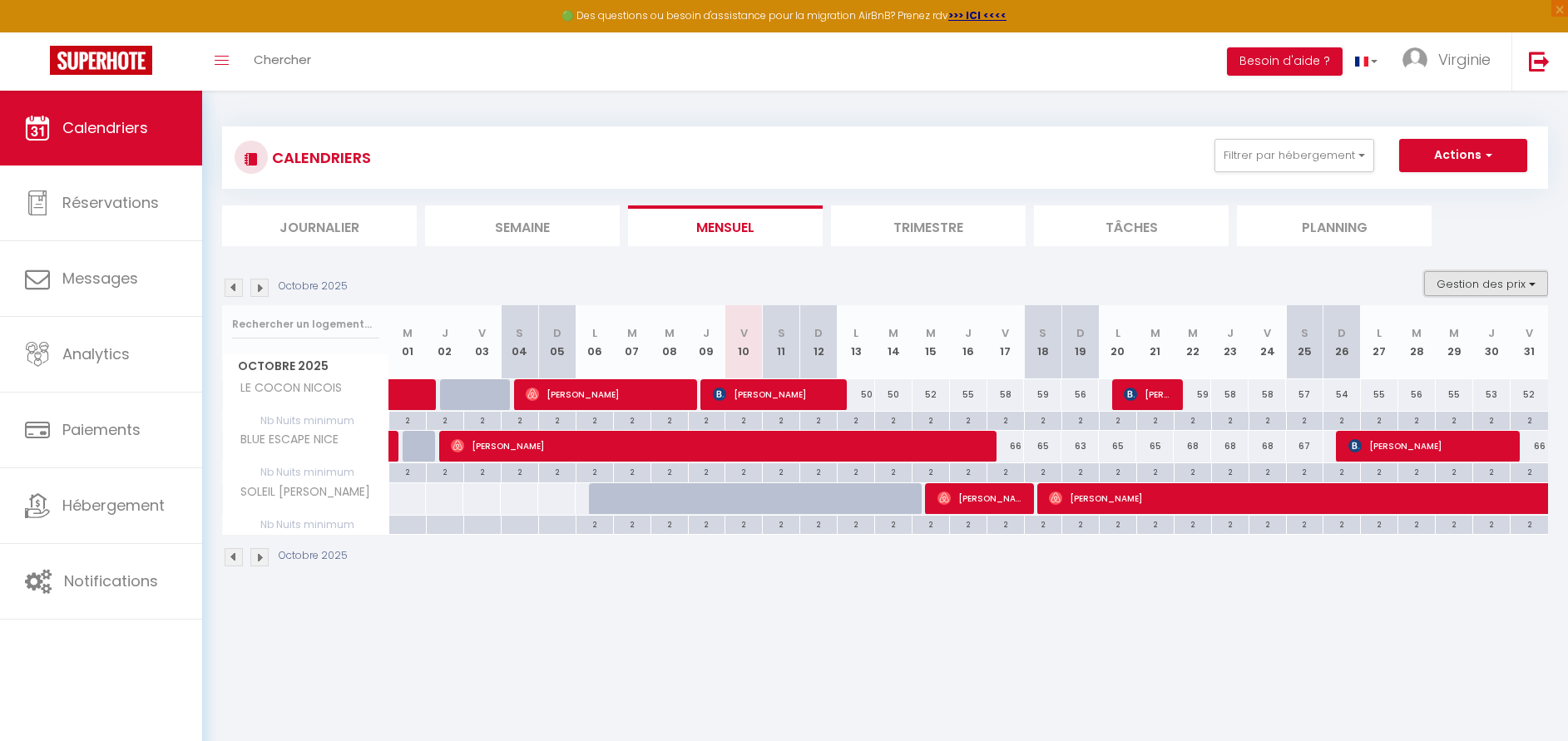
click at [1505, 278] on button "Gestion des prix" at bounding box center [1486, 283] width 124 height 25
click at [1458, 158] on button "Actions" at bounding box center [1463, 156] width 128 height 34
click at [1473, 279] on button "Gestion des prix" at bounding box center [1486, 283] width 124 height 25
click at [1450, 400] on input "Disponibilité" at bounding box center [1473, 394] width 150 height 17
checkbox input "true"
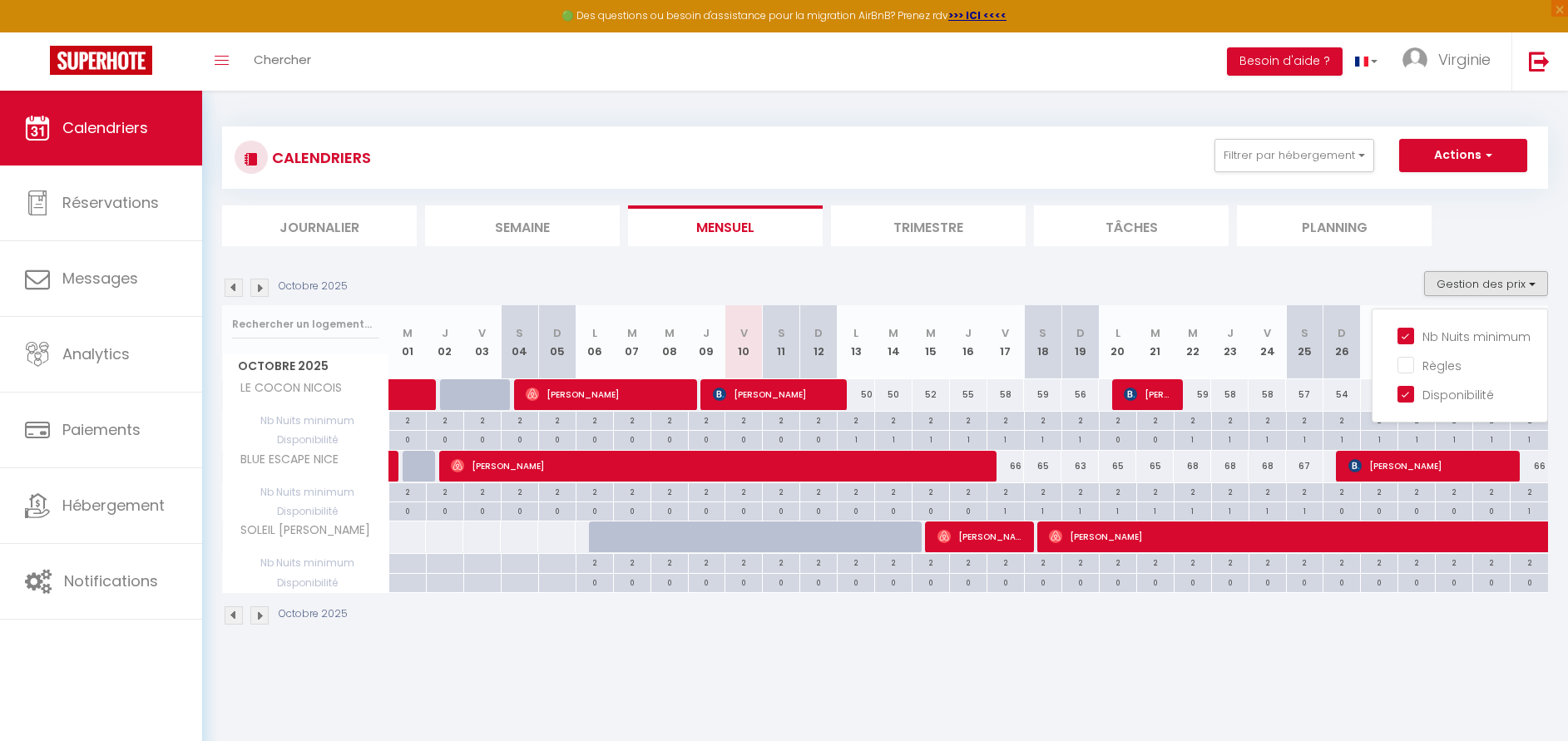
click at [258, 289] on img at bounding box center [260, 288] width 19 height 19
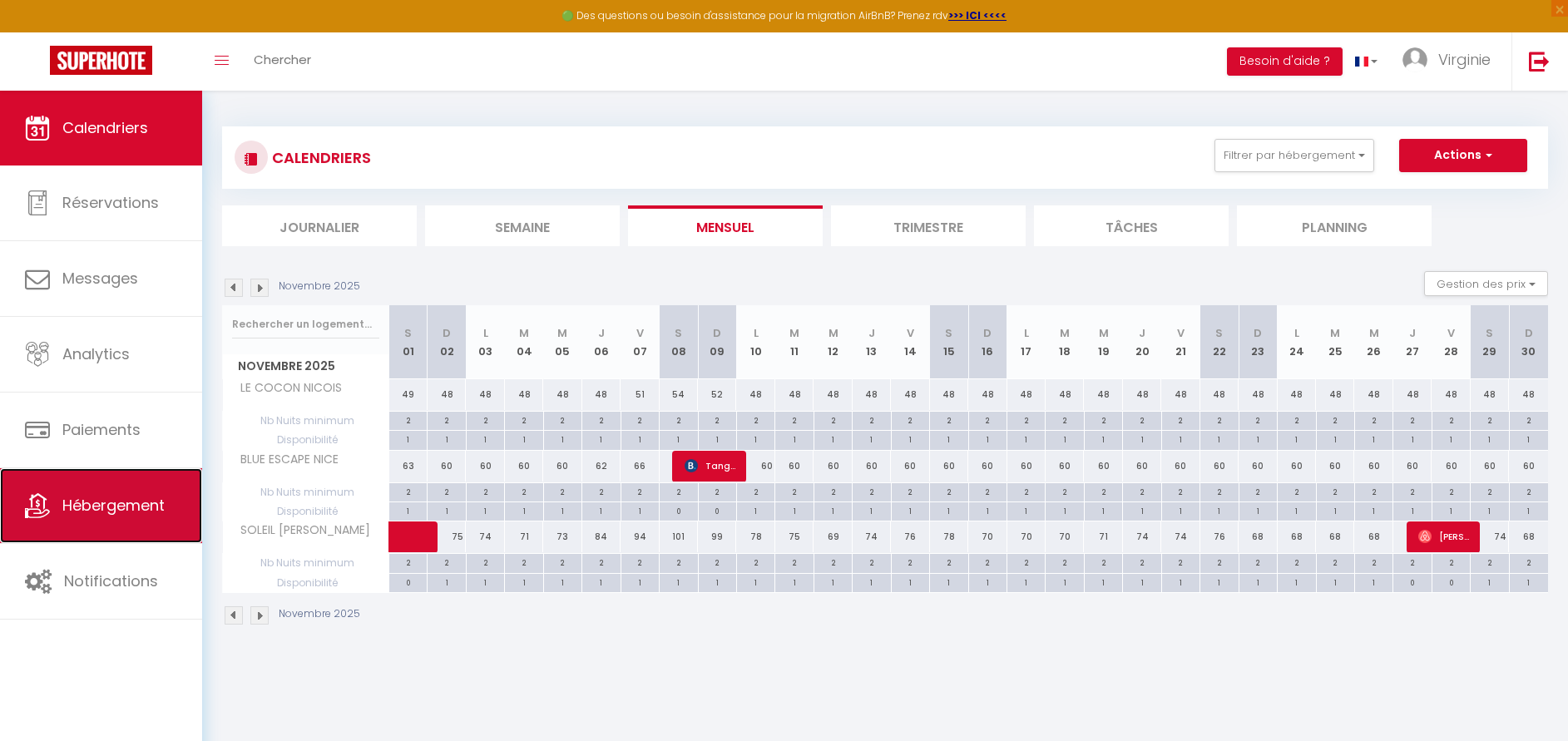
click at [117, 519] on link "Hébergement" at bounding box center [101, 505] width 202 height 75
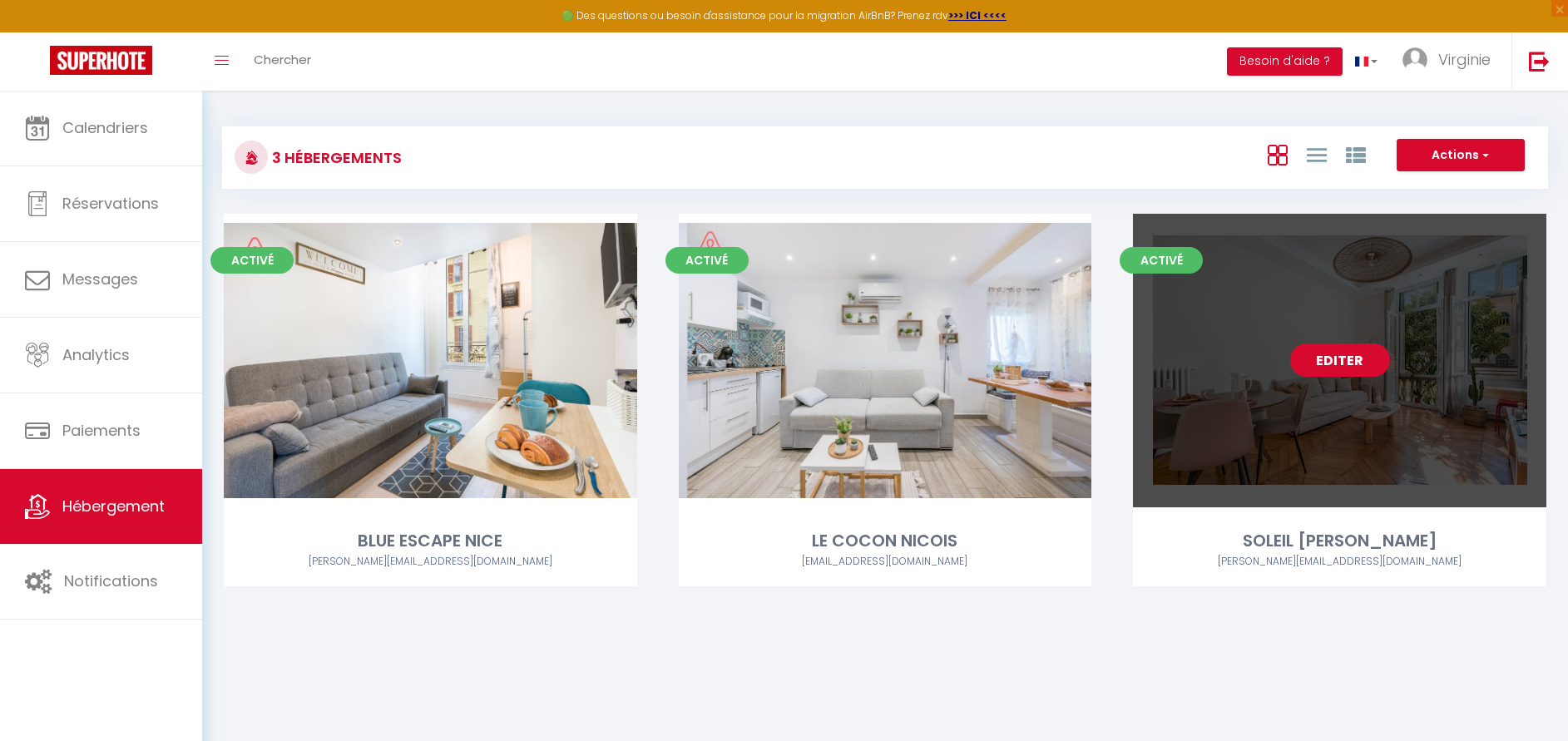
click at [1342, 344] on link "Editer" at bounding box center [1340, 360] width 100 height 34
select select "3"
select select "2"
select select "1"
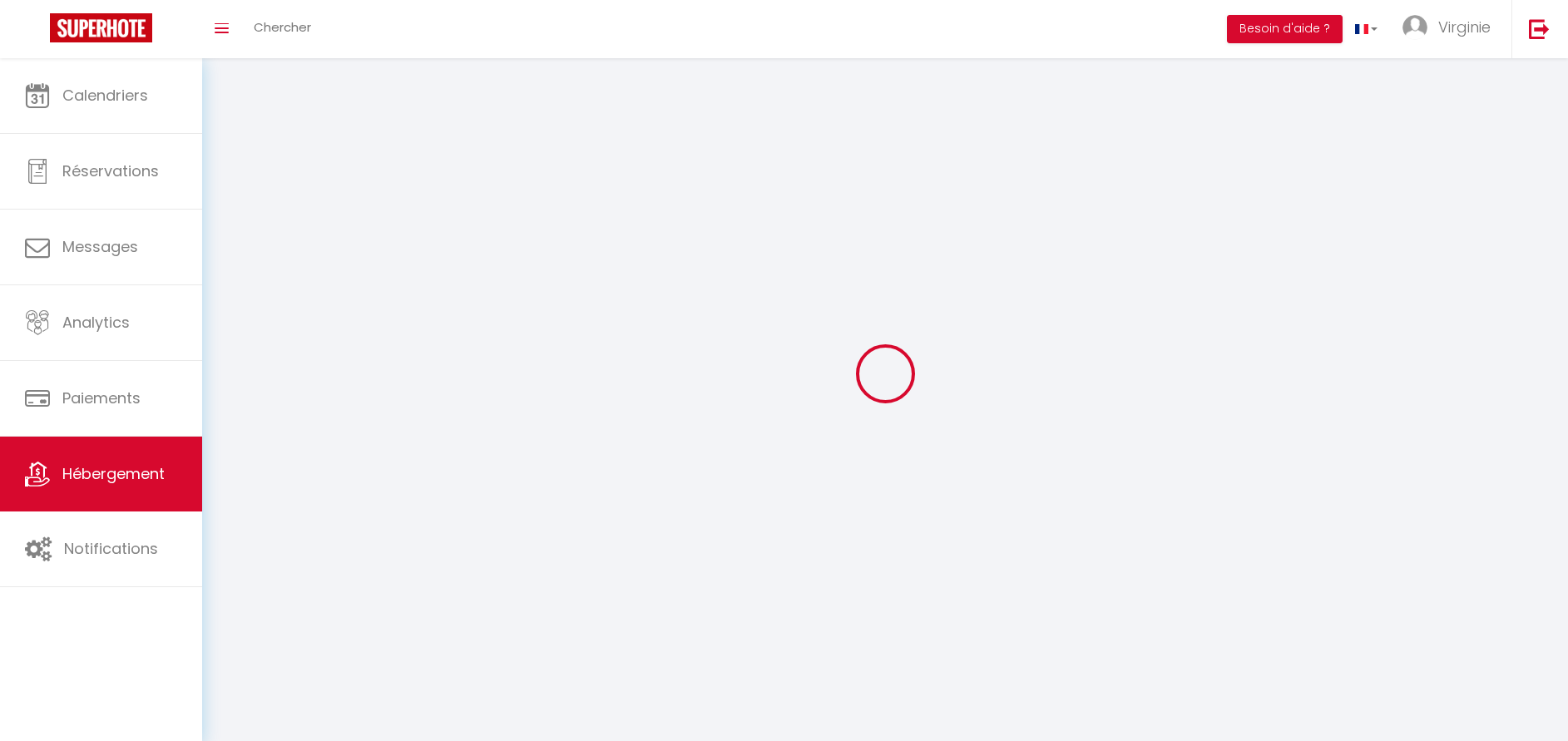
select select
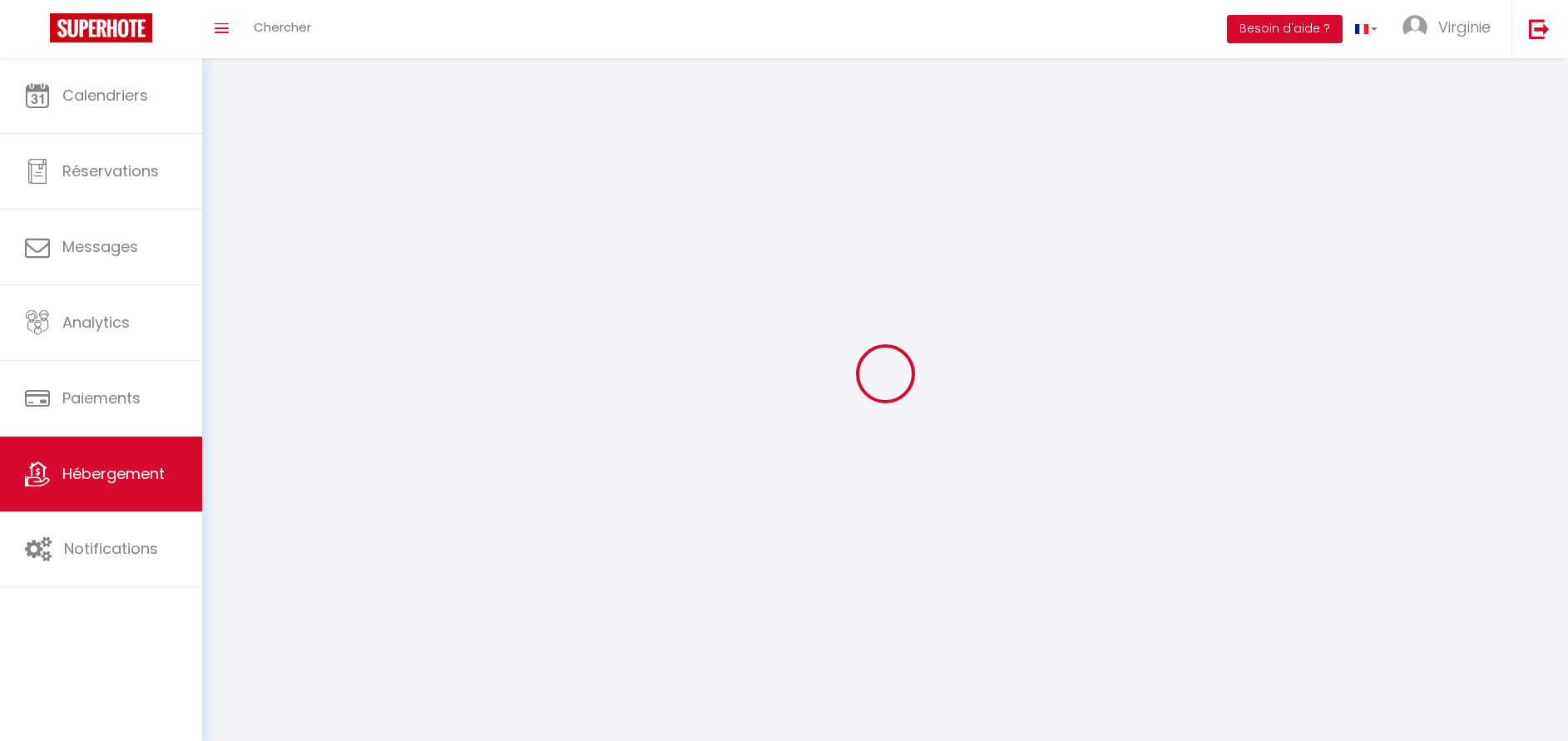
checkbox input "false"
select select
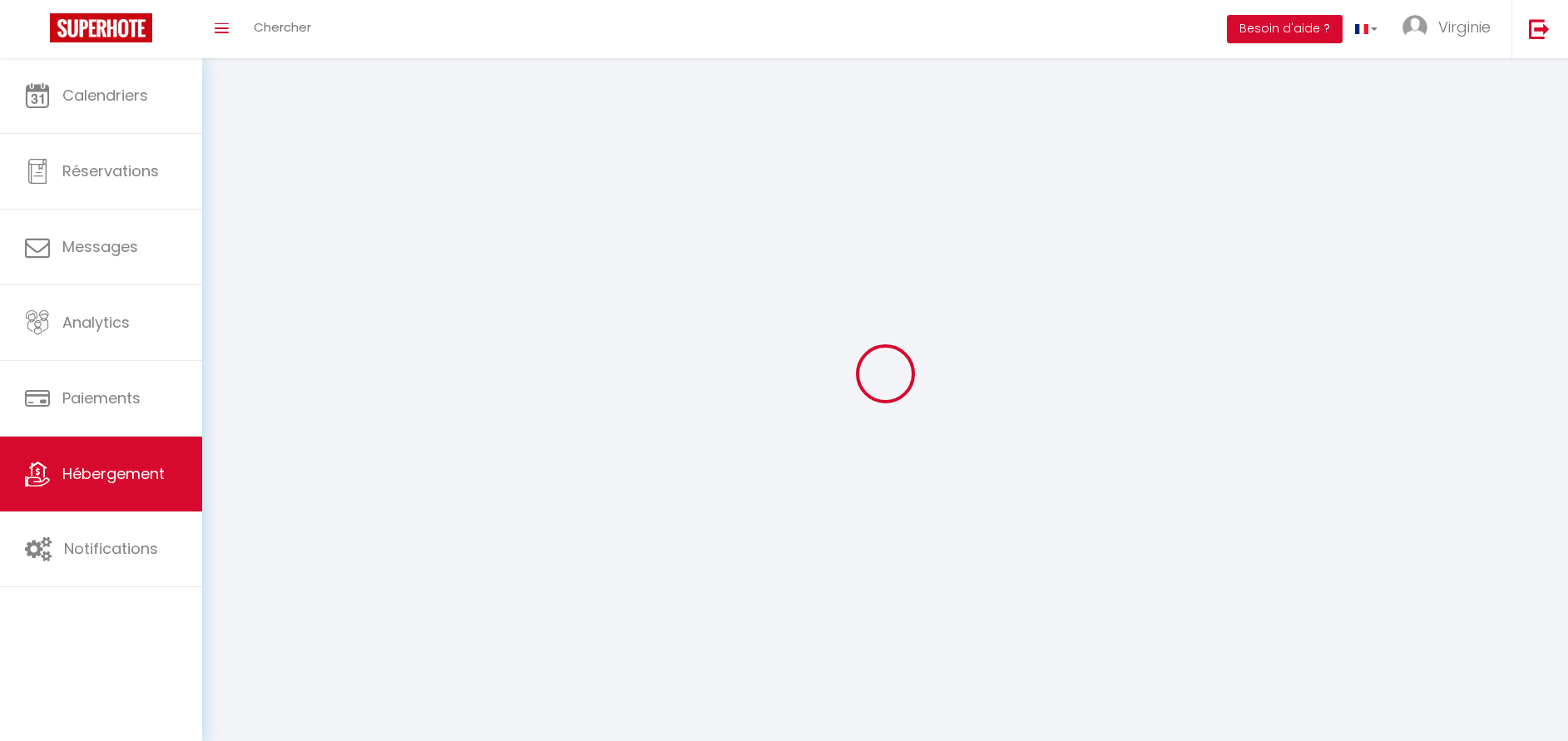
select select
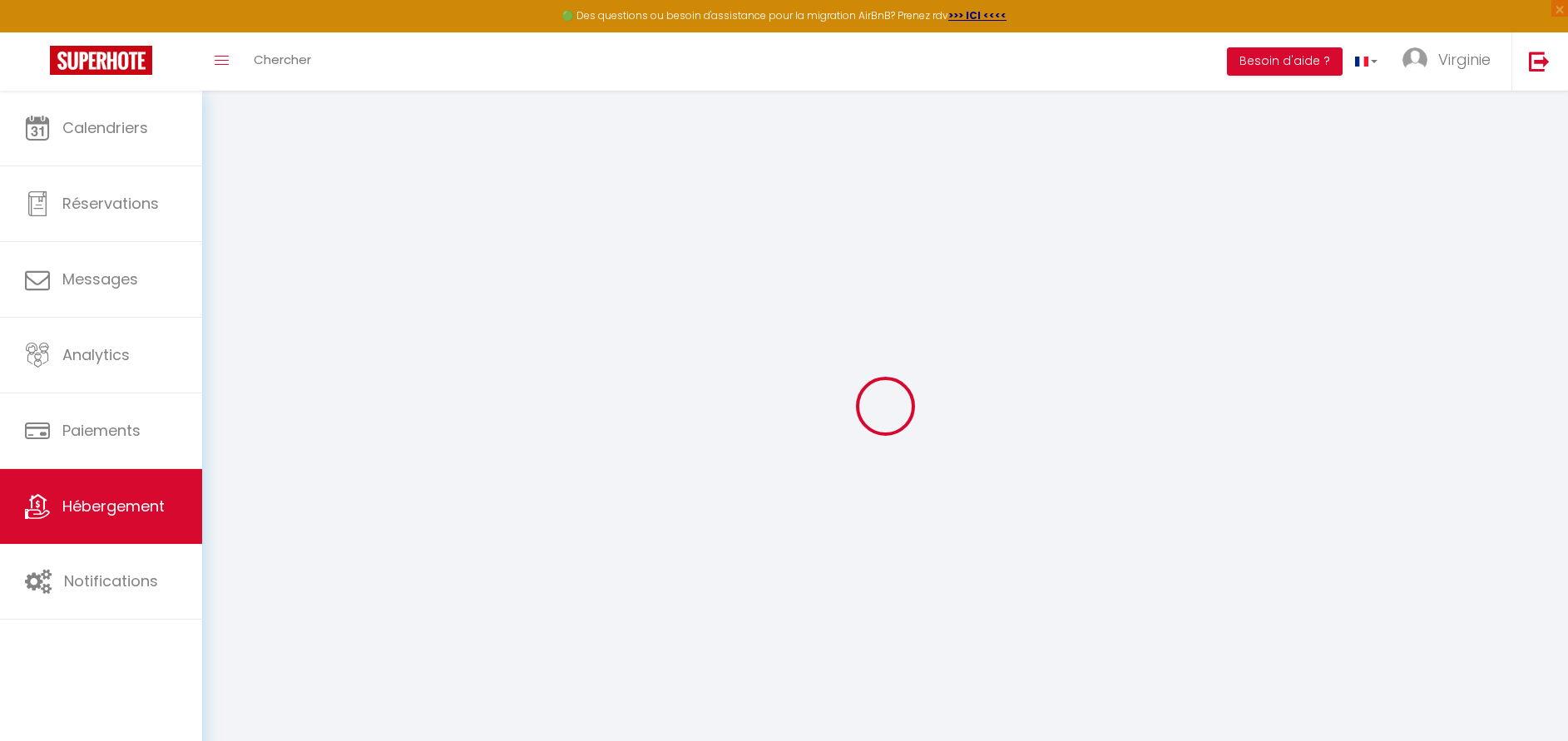
select select "22607-1518910465693004049"
select select "+ 20 %"
select select "+ 24 %"
select select "+ 2 %"
select select "16:00"
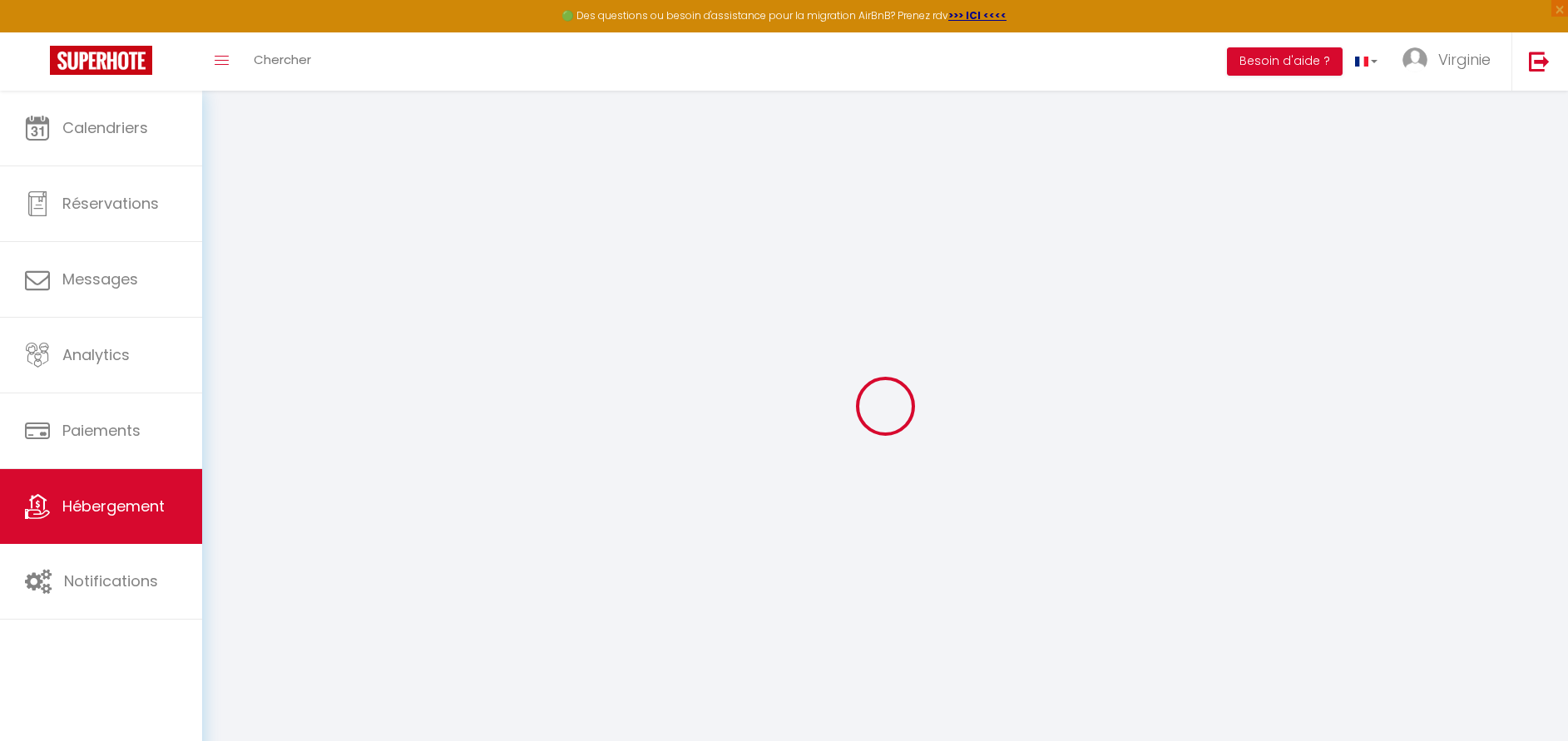
select select "23:45"
select select "11:00"
select select "30"
select select "120"
select select
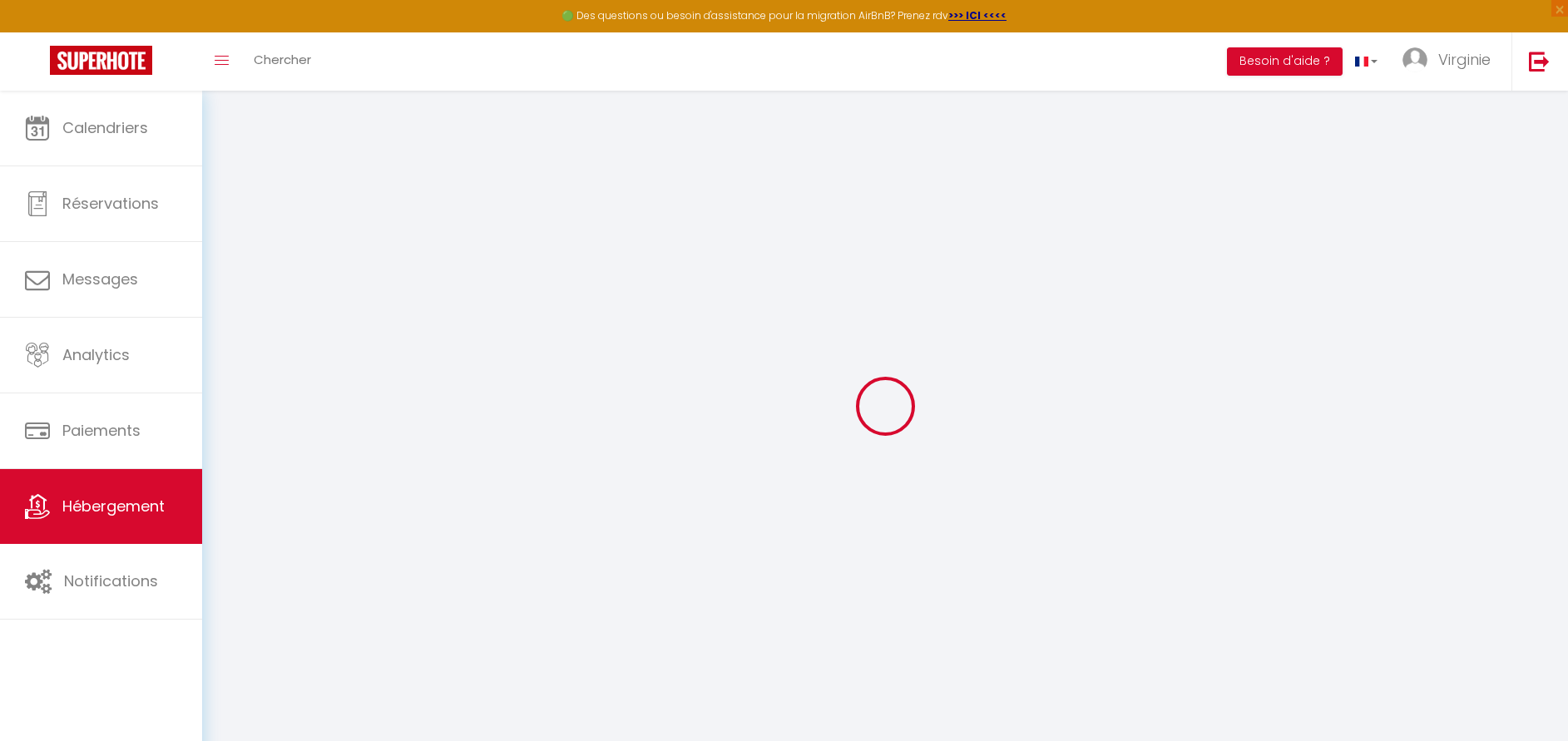
checkbox input "false"
select select
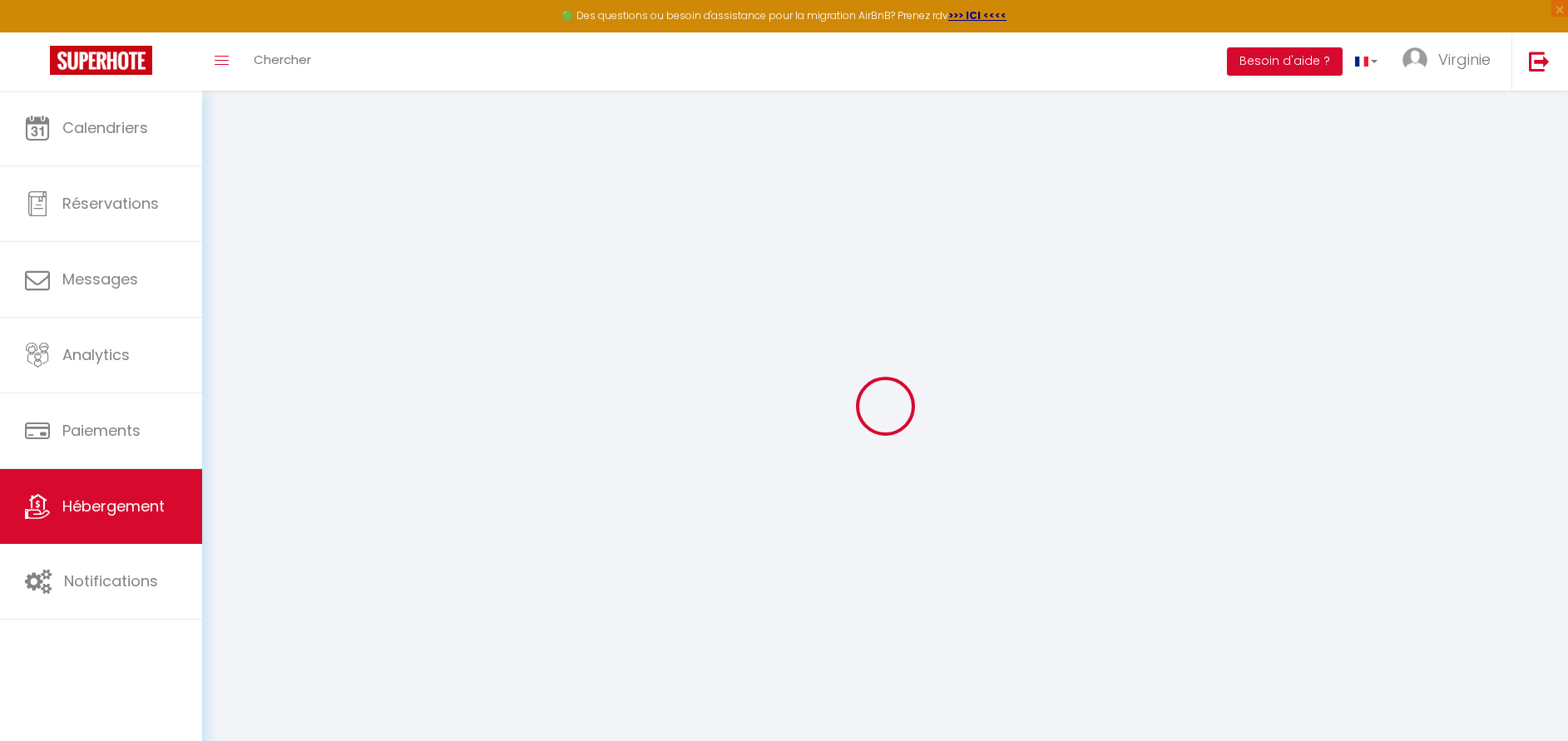
select select "EUR"
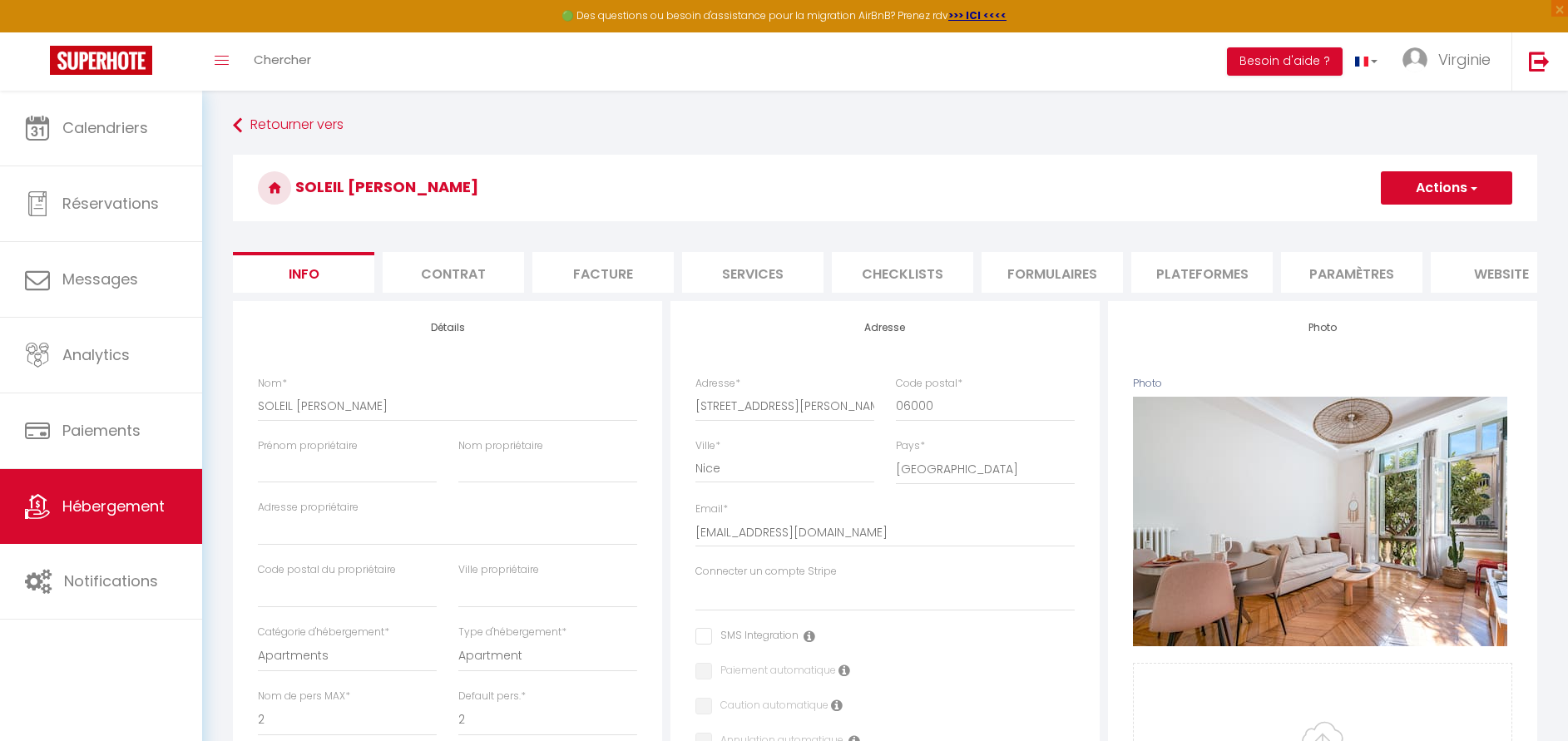
click at [1478, 270] on li "website" at bounding box center [1502, 272] width 141 height 40
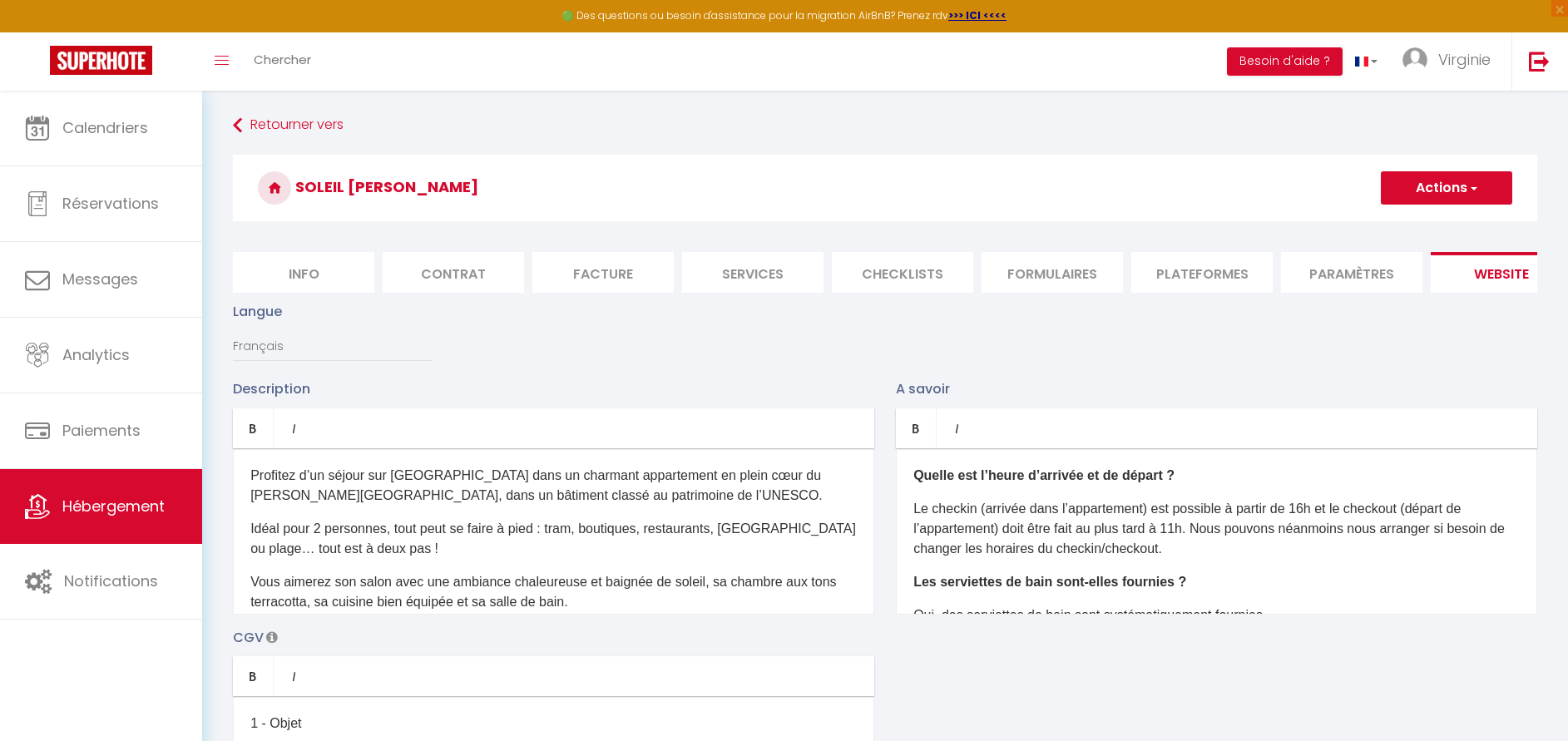
click at [1354, 278] on li "Paramètres" at bounding box center [1352, 272] width 141 height 40
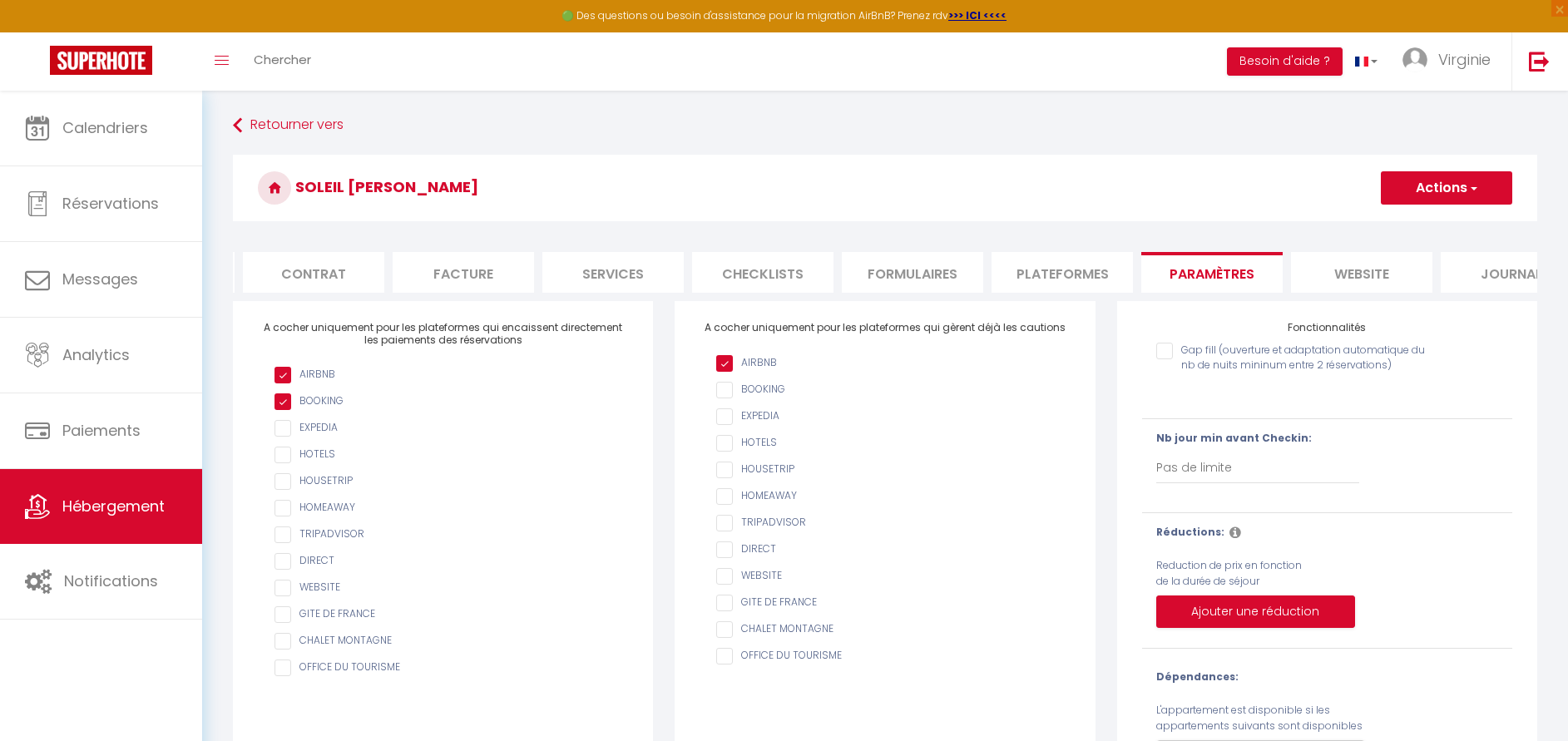
scroll to position [0, 193]
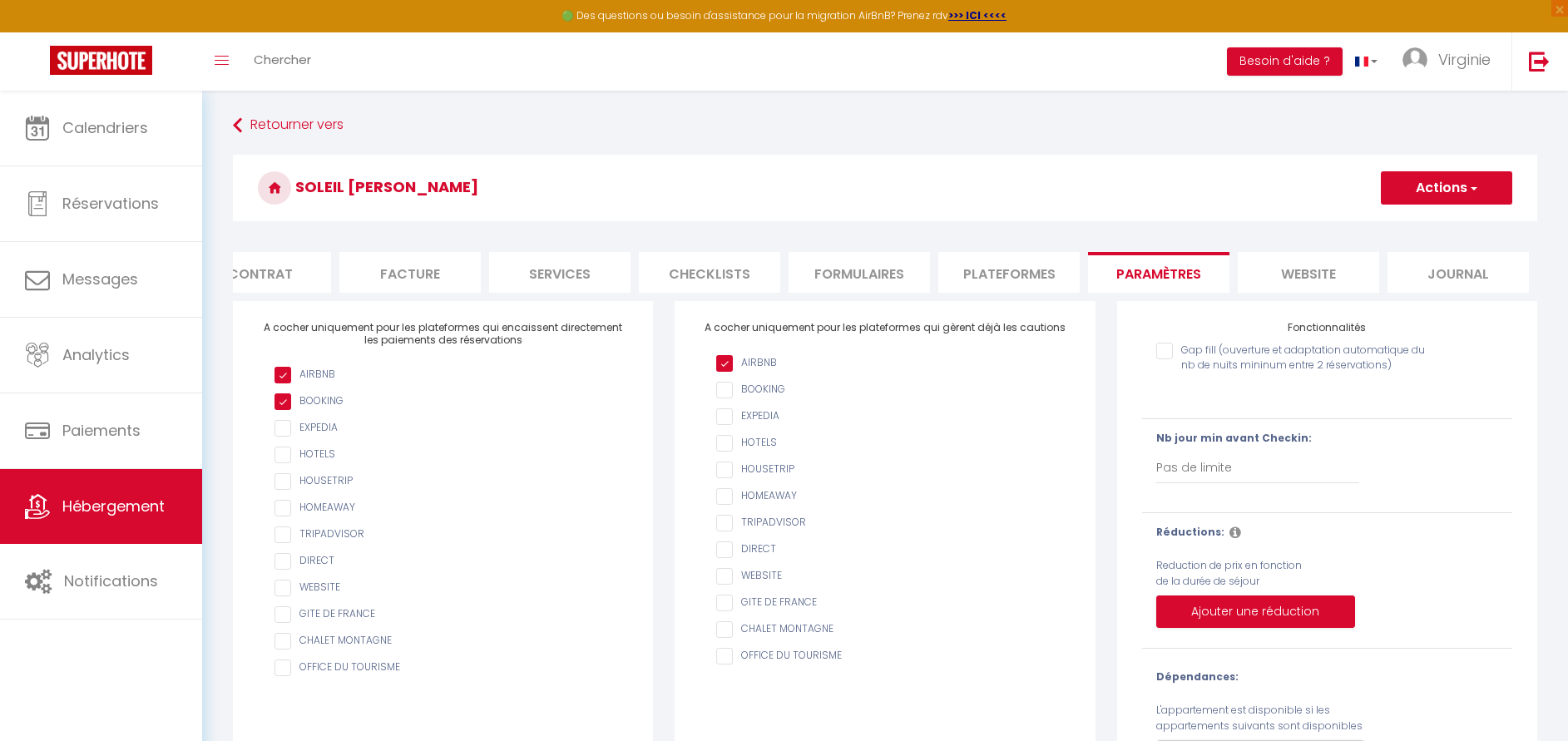
click at [1538, 276] on div "Retourner vers SOLEIL [PERSON_NAME] Actions Enregistrer Info Contrat Facture Se…" at bounding box center [885, 460] width 1326 height 700
click at [968, 274] on li "Plateformes" at bounding box center [1009, 272] width 141 height 40
select select
